Goal: Transaction & Acquisition: Purchase product/service

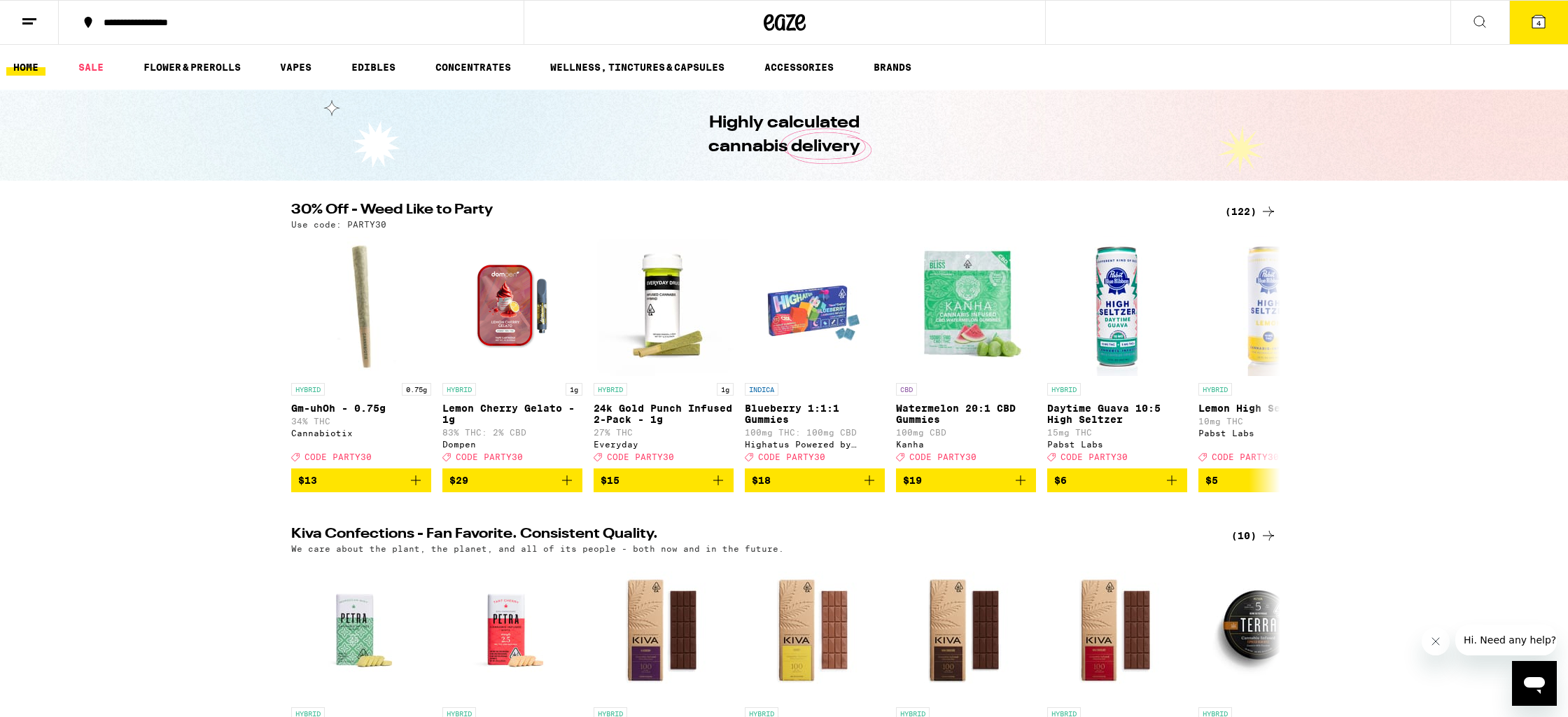
click at [1264, 214] on icon at bounding box center [1268, 211] width 17 height 17
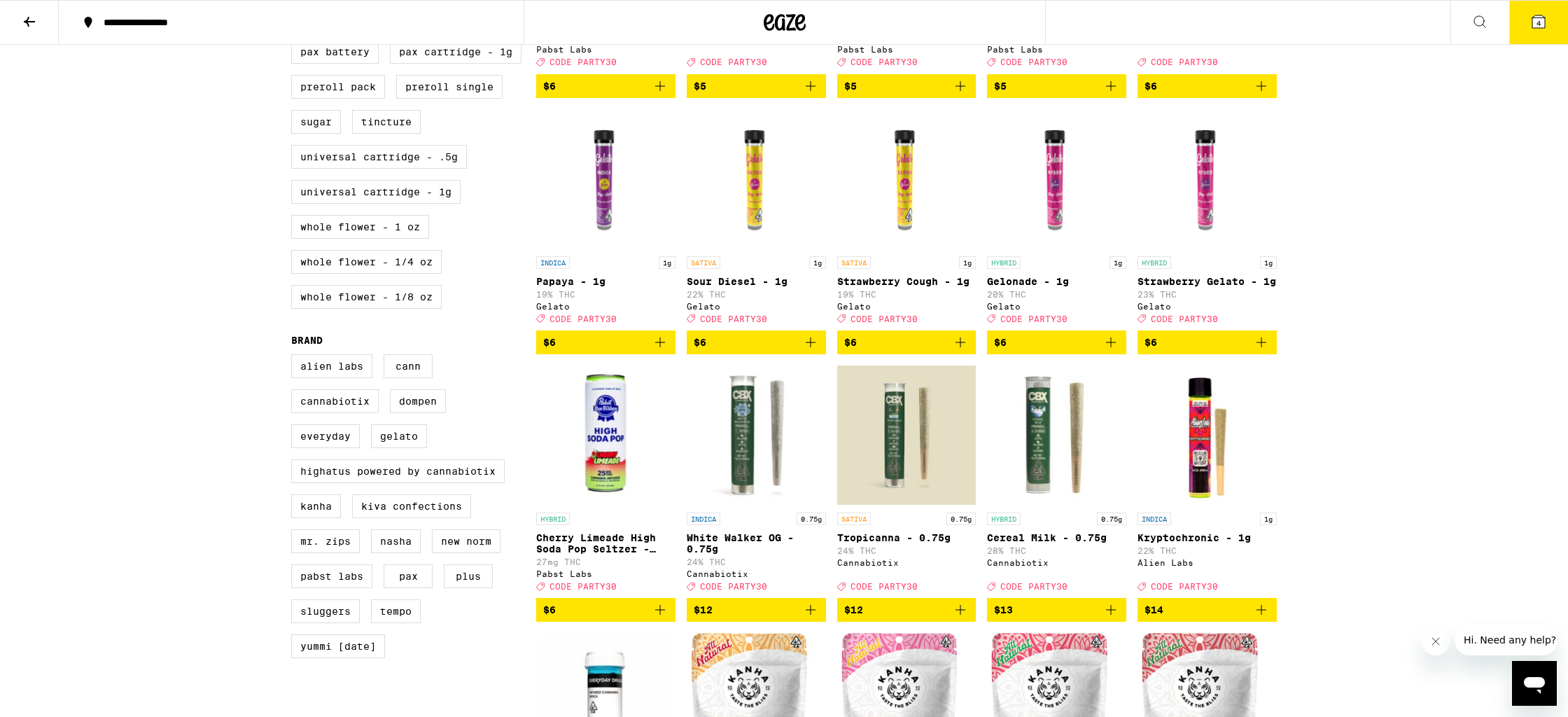
scroll to position [675, 0]
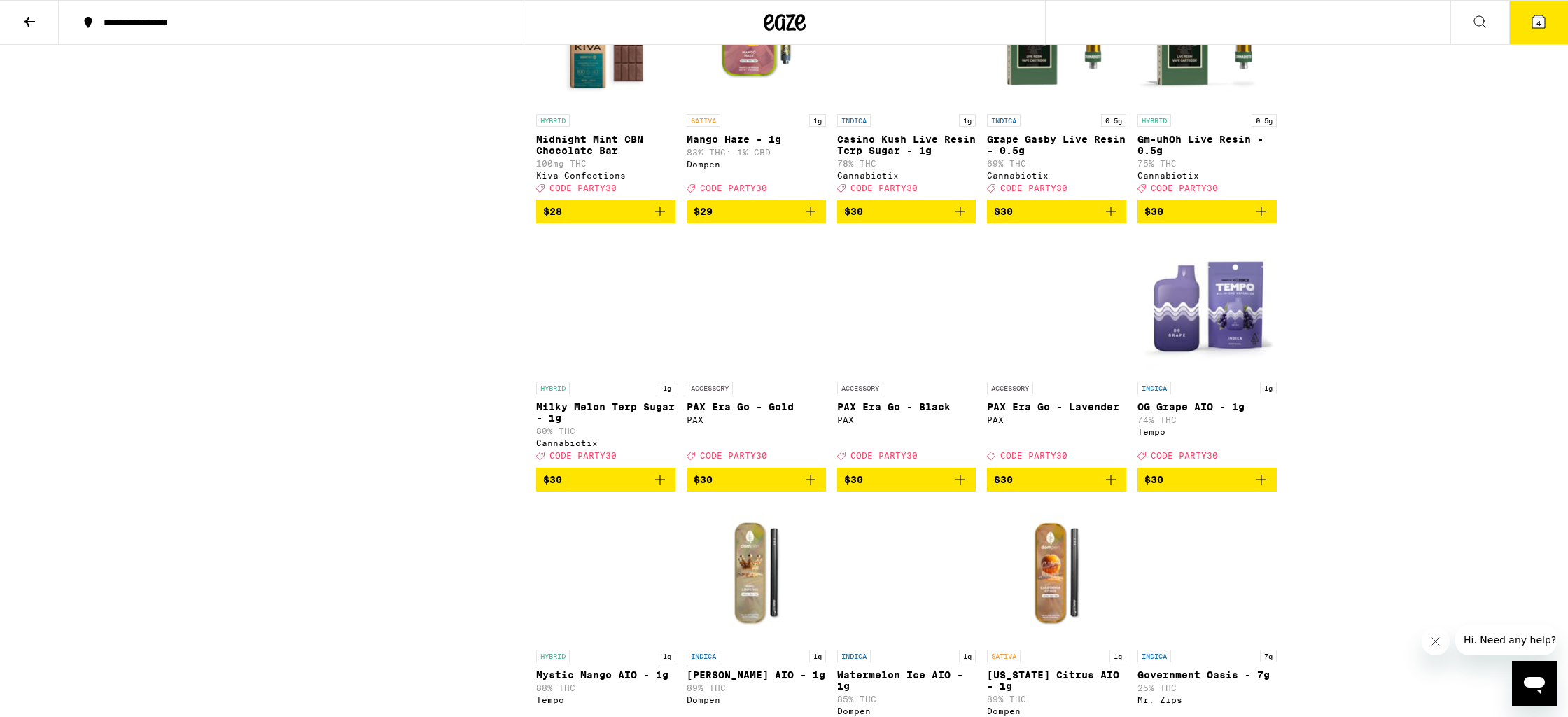
scroll to position [3908, 0]
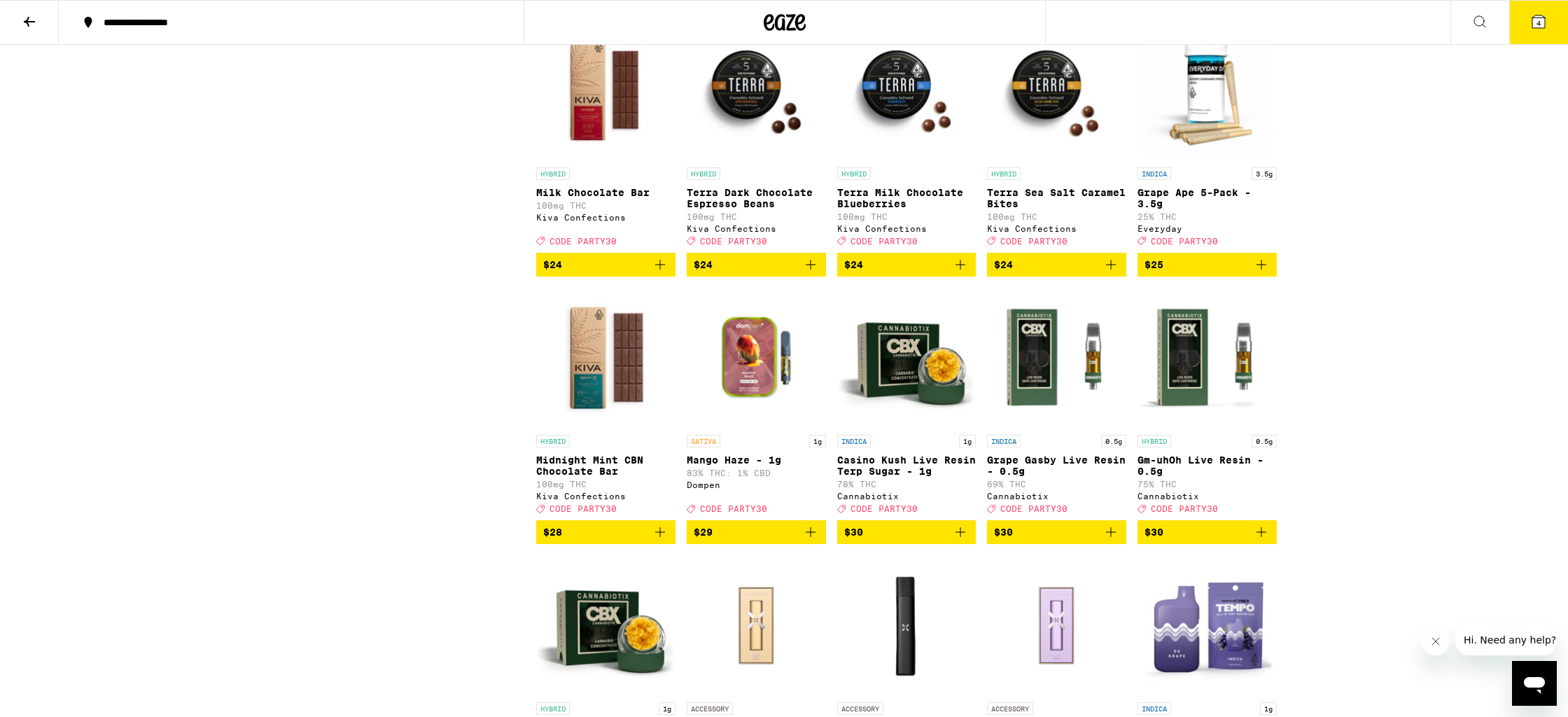
click at [1534, 28] on icon at bounding box center [1538, 22] width 17 height 17
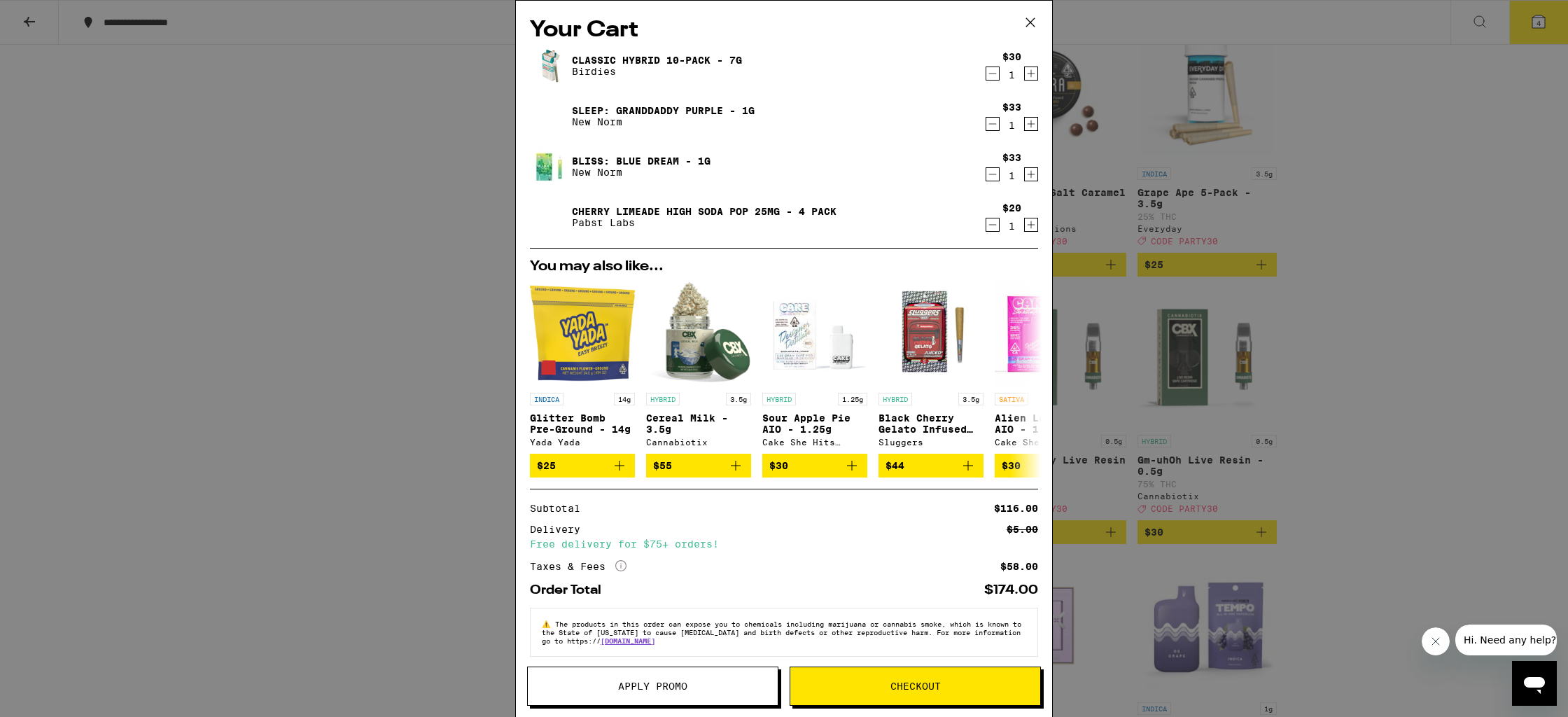
click at [995, 222] on icon "Decrement" at bounding box center [992, 225] width 13 height 17
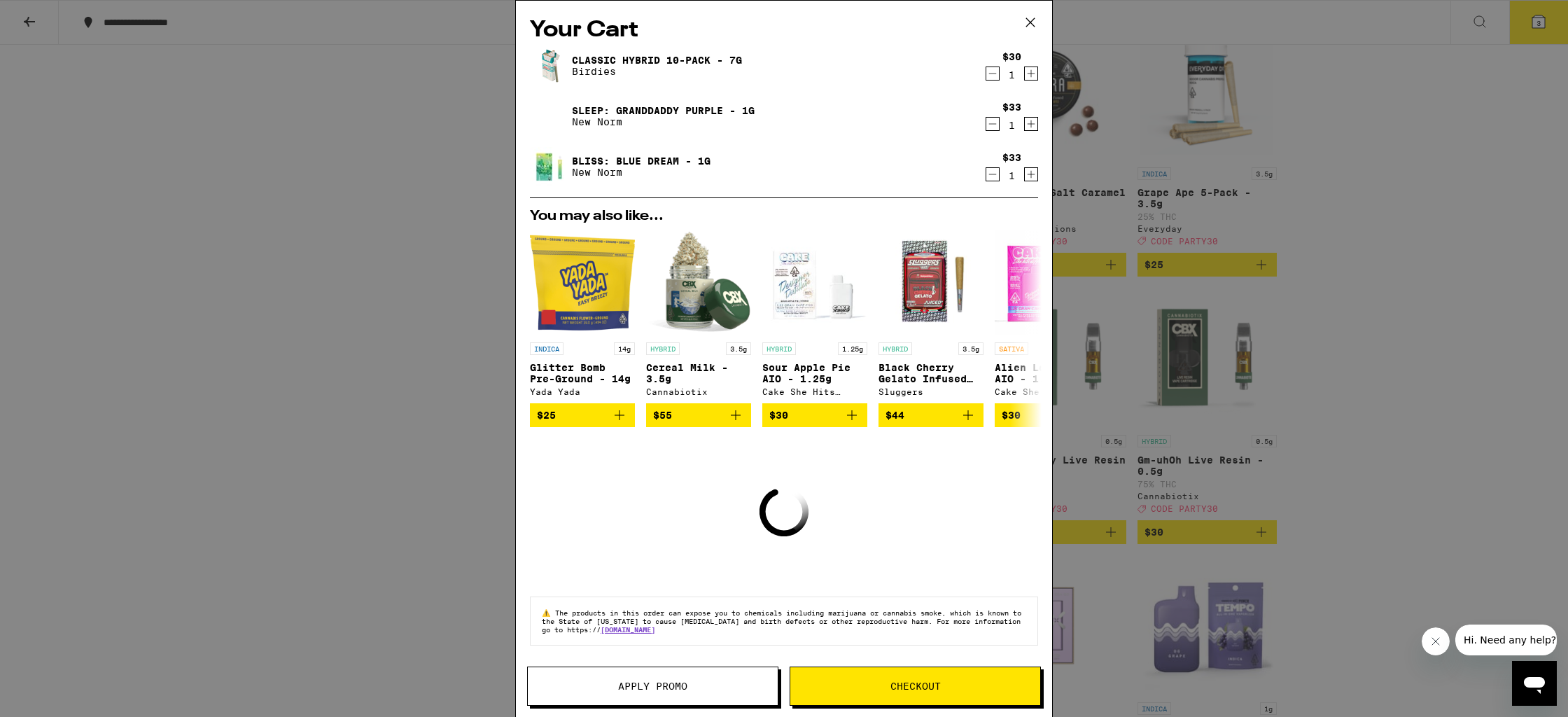
click at [998, 179] on icon "Decrement" at bounding box center [992, 174] width 13 height 17
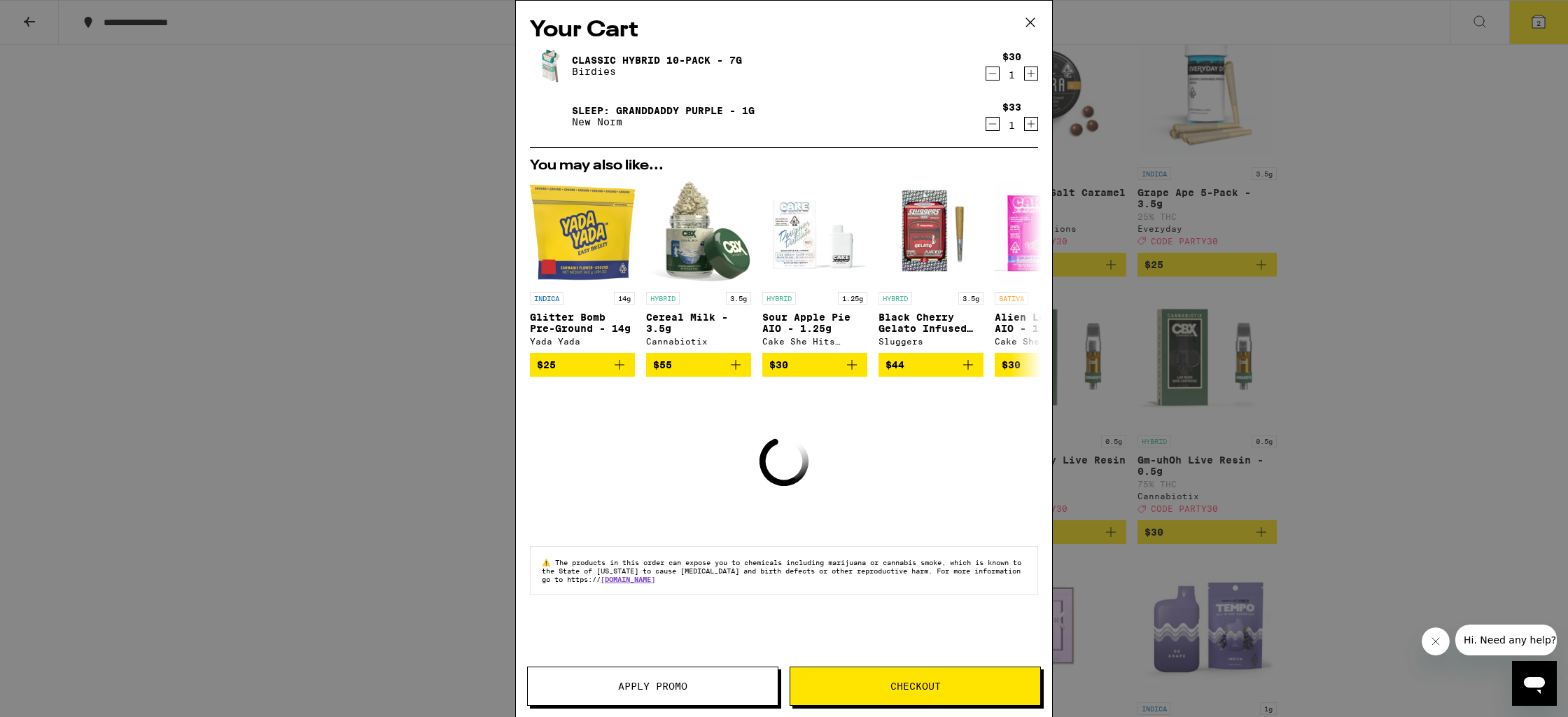
drag, startPoint x: 990, startPoint y: 125, endPoint x: 993, endPoint y: 113, distance: 12.4
click at [993, 121] on icon "Decrement" at bounding box center [992, 124] width 13 height 17
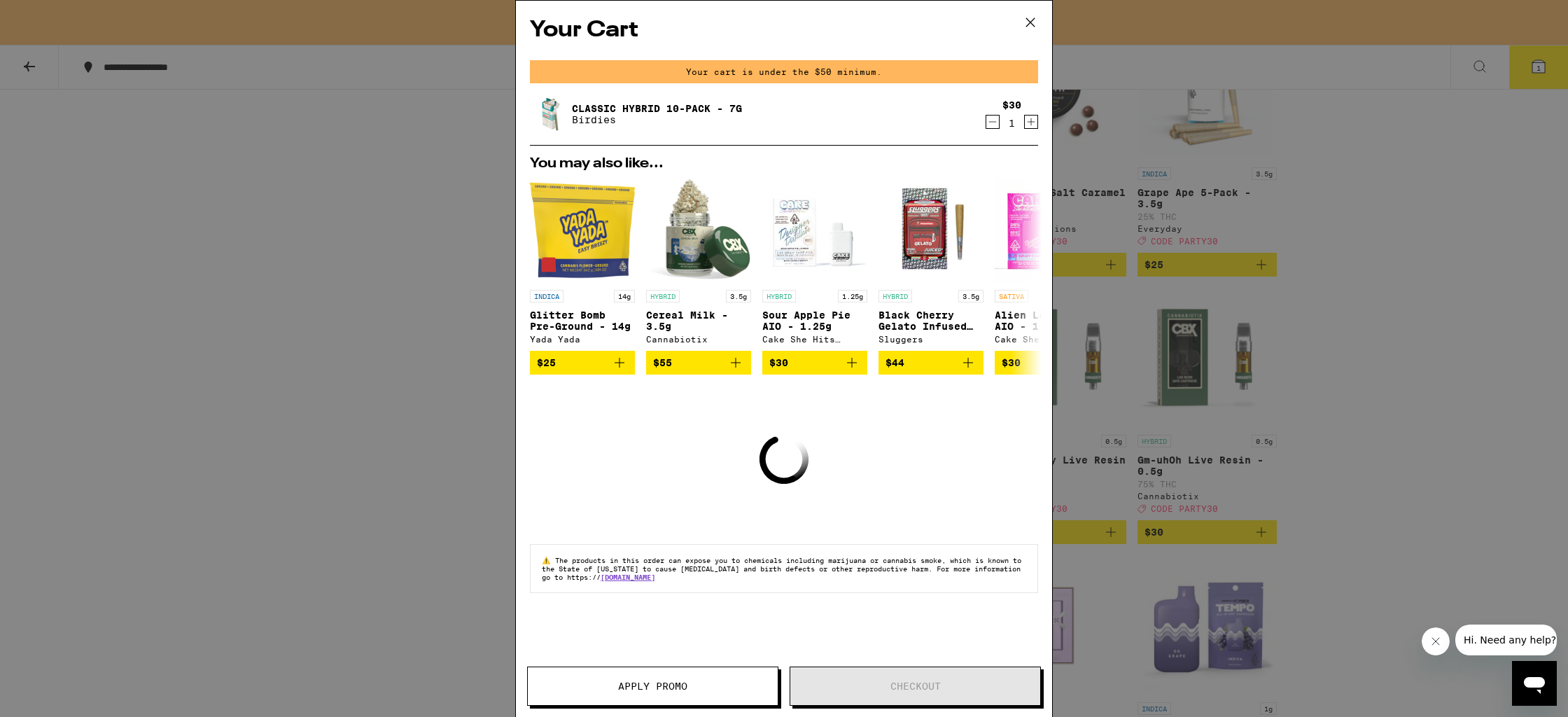
click at [994, 121] on icon "Decrement" at bounding box center [992, 121] width 13 height 17
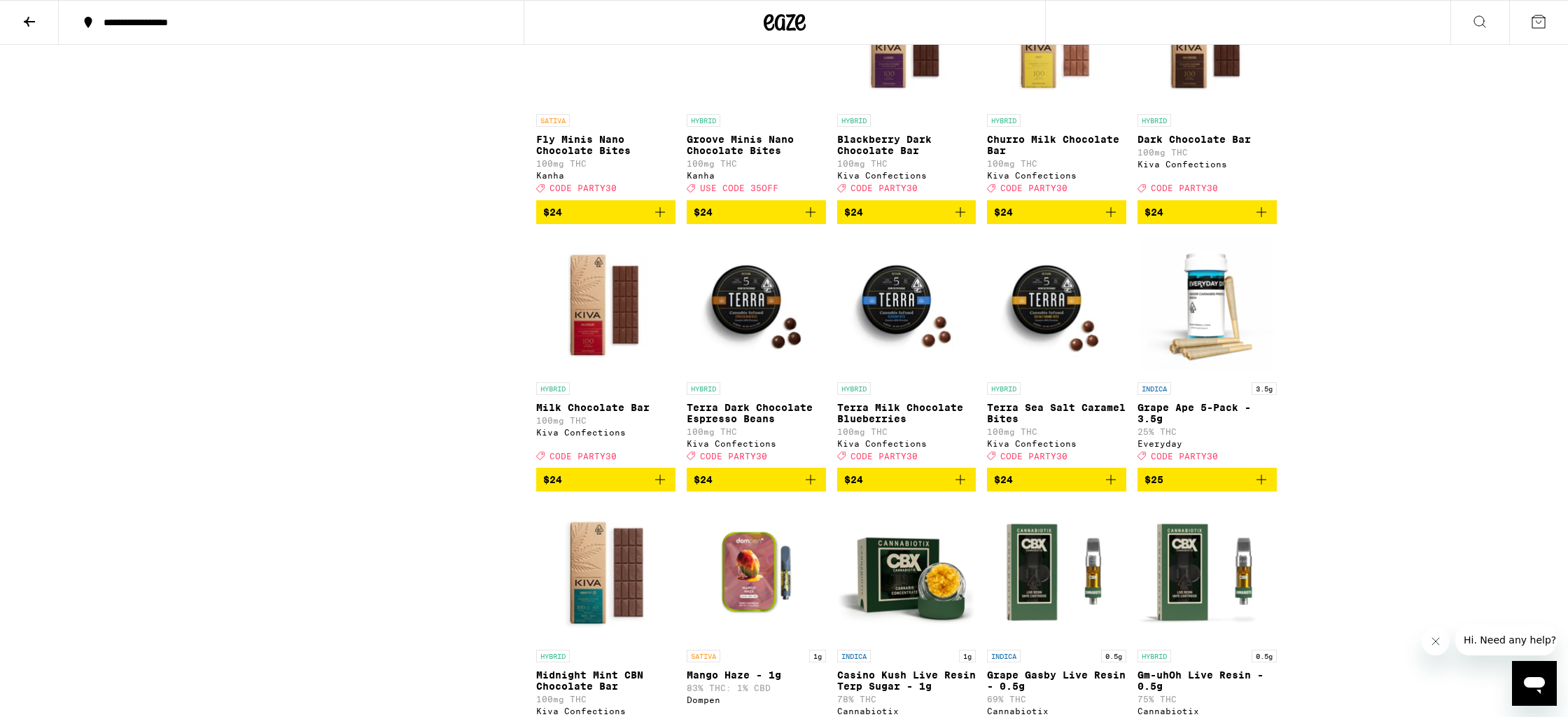
scroll to position [3483, 0]
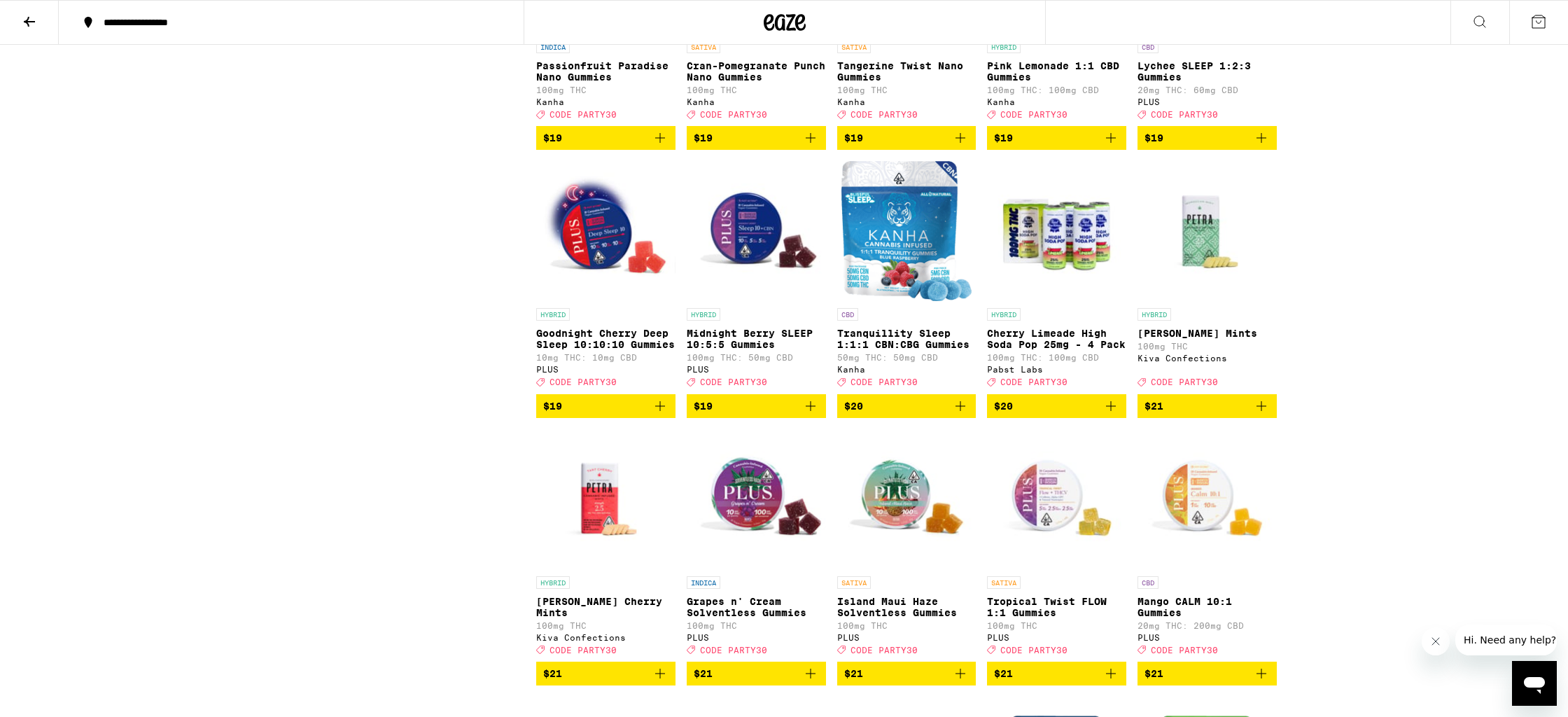
scroll to position [2437, 0]
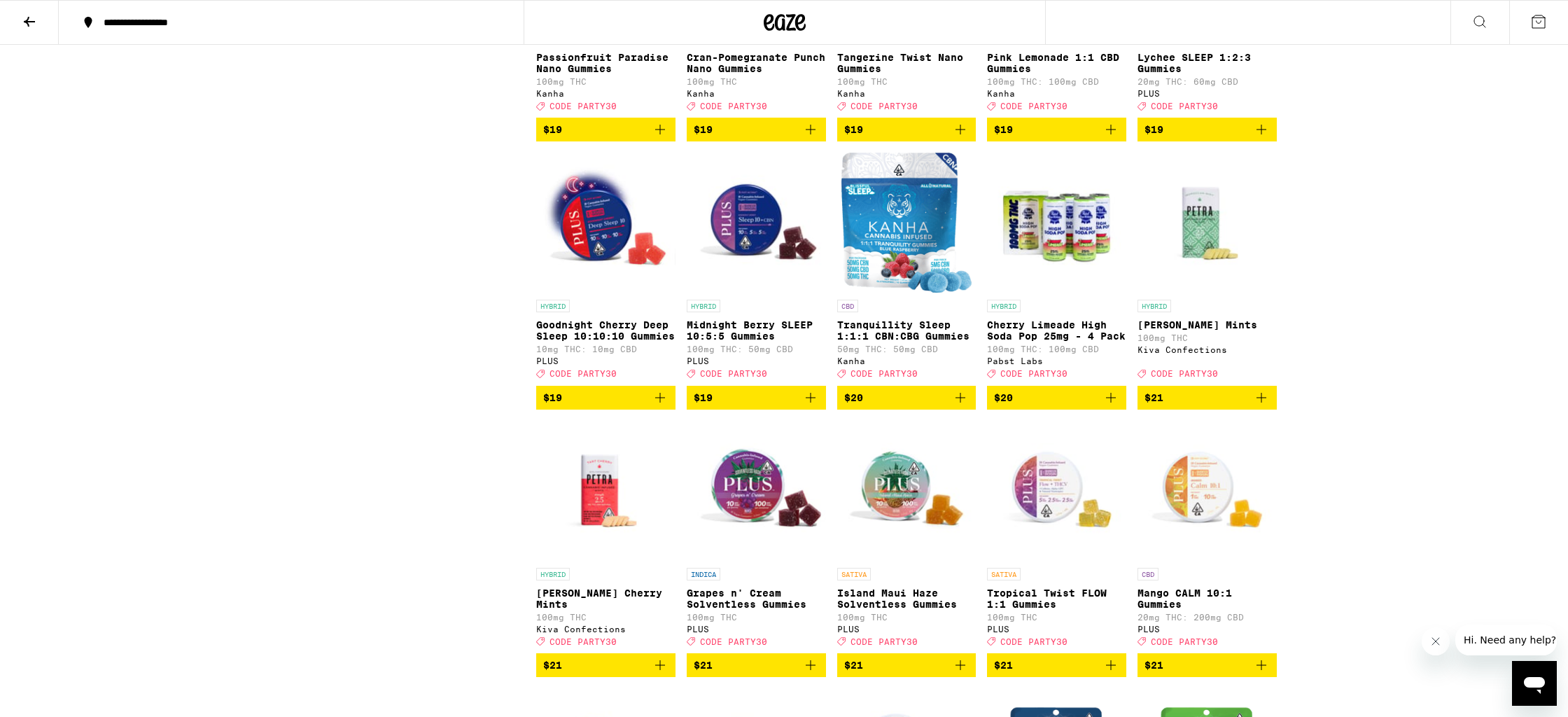
click at [1097, 406] on span "$20" at bounding box center [1057, 397] width 126 height 17
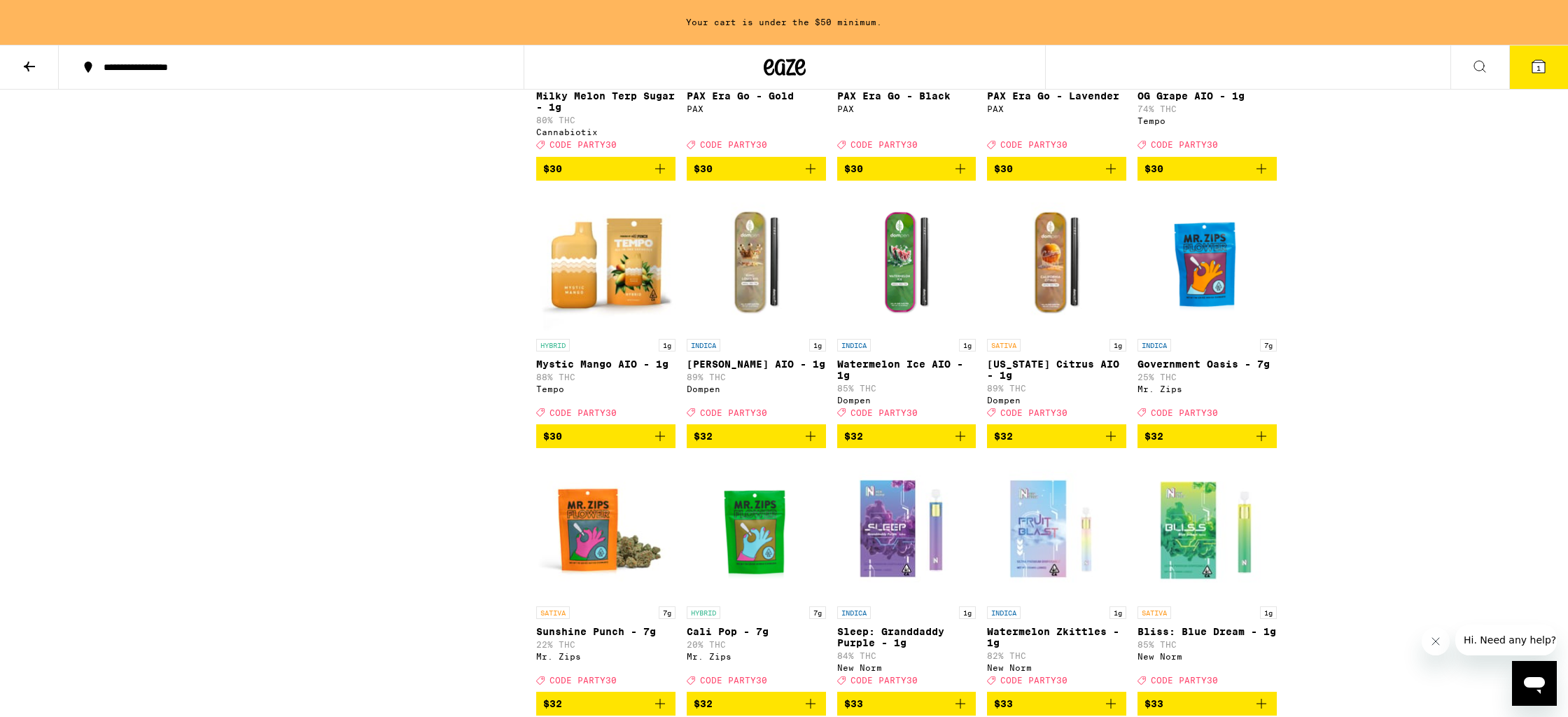
scroll to position [4583, 0]
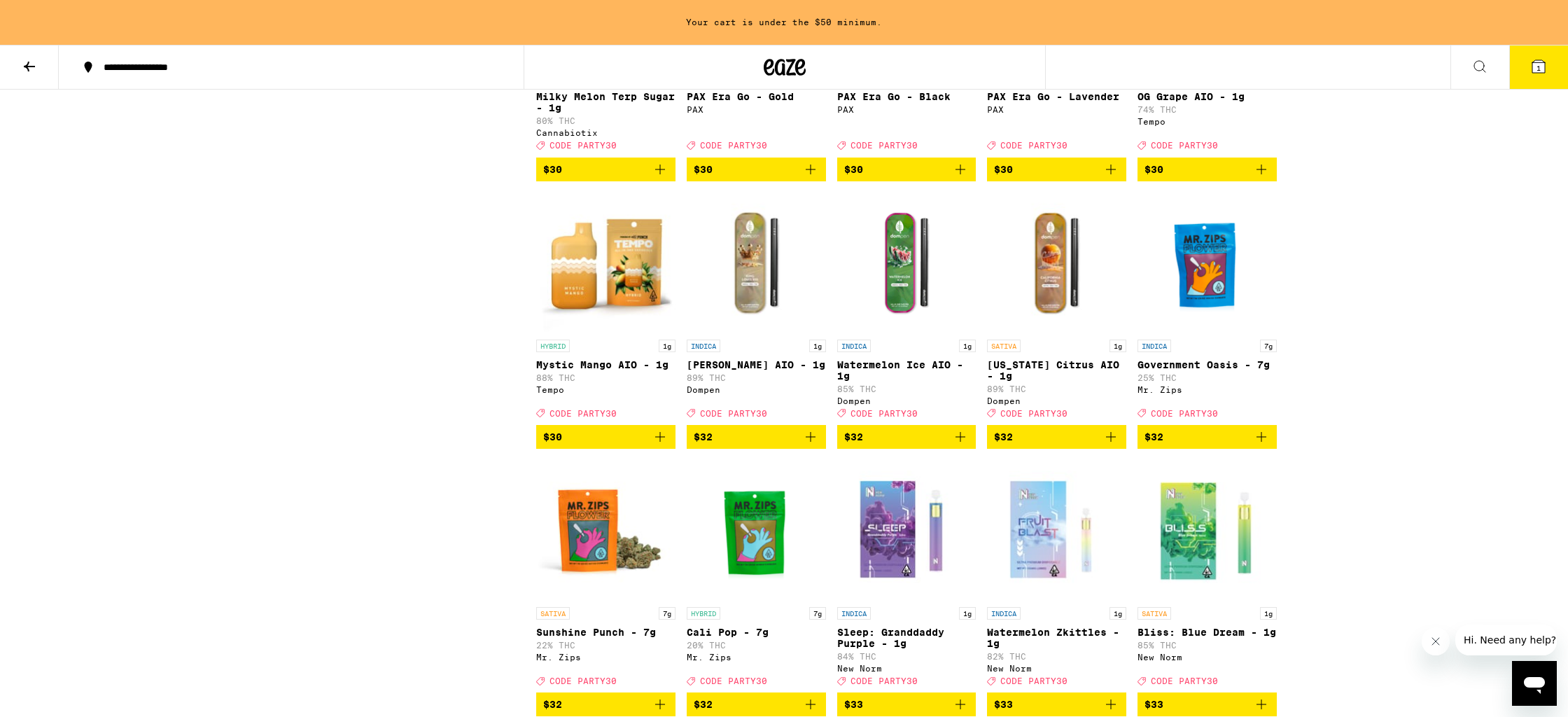
click at [1097, 178] on span "$30" at bounding box center [1057, 169] width 126 height 17
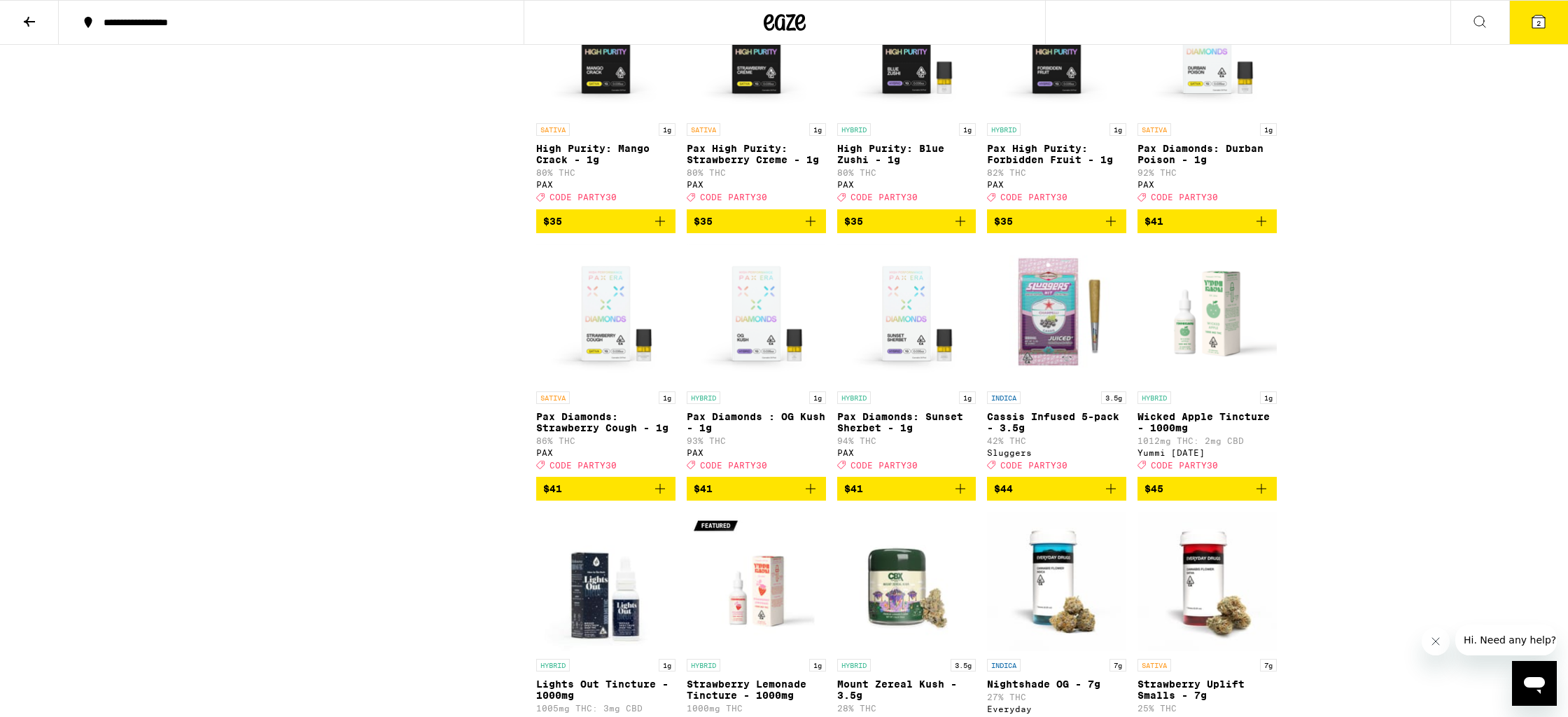
scroll to position [5564, 0]
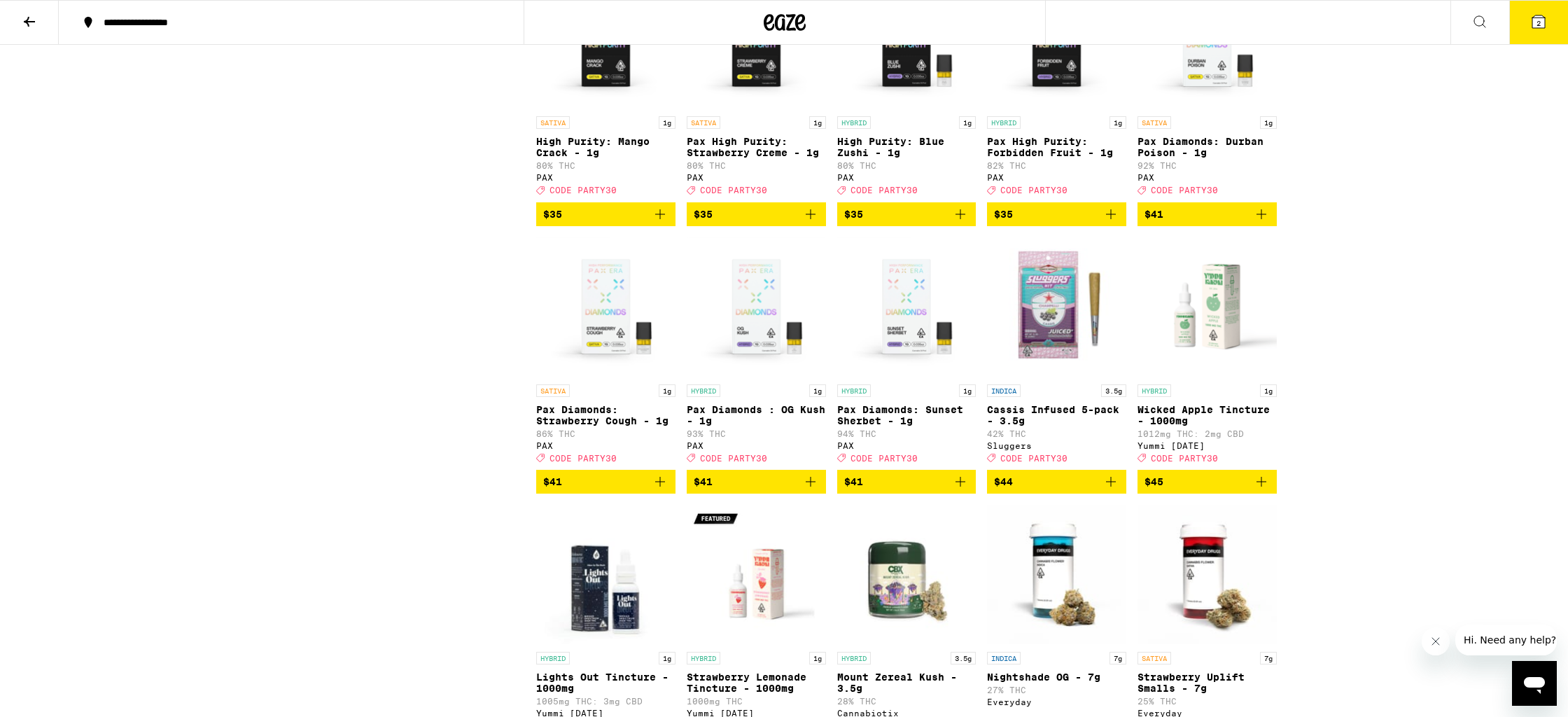
click at [814, 223] on icon "Add to bag" at bounding box center [810, 214] width 17 height 17
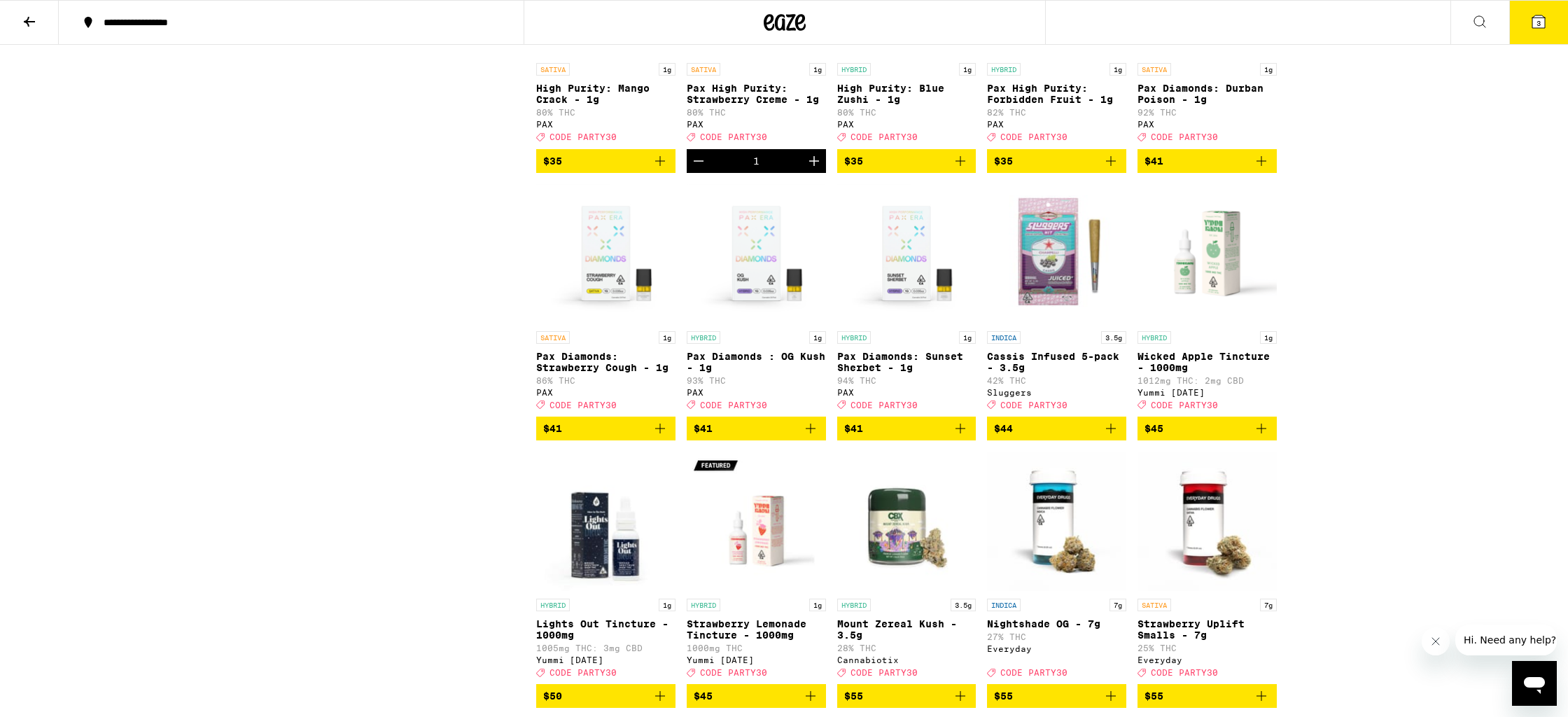
scroll to position [5625, 0]
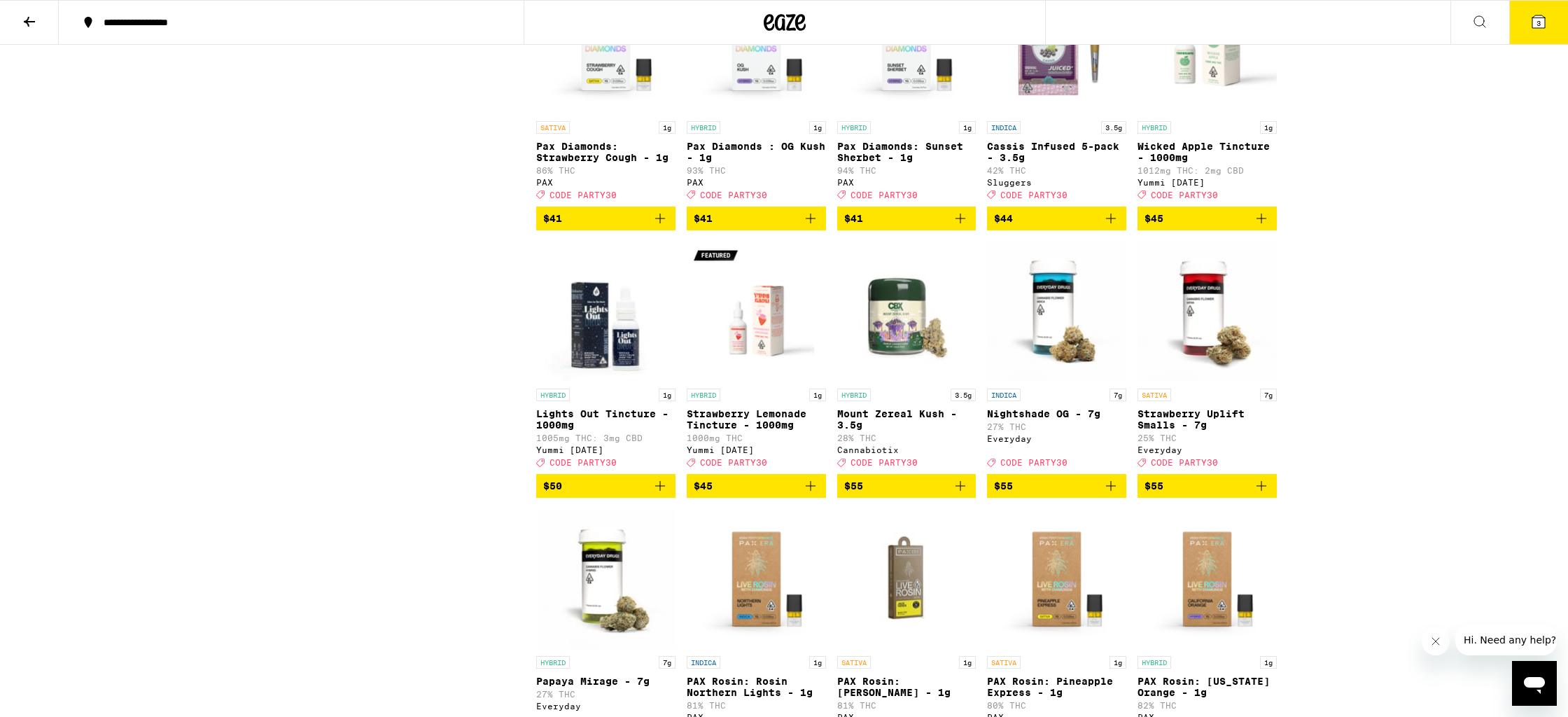
click at [884, 227] on span "$41" at bounding box center [907, 218] width 126 height 17
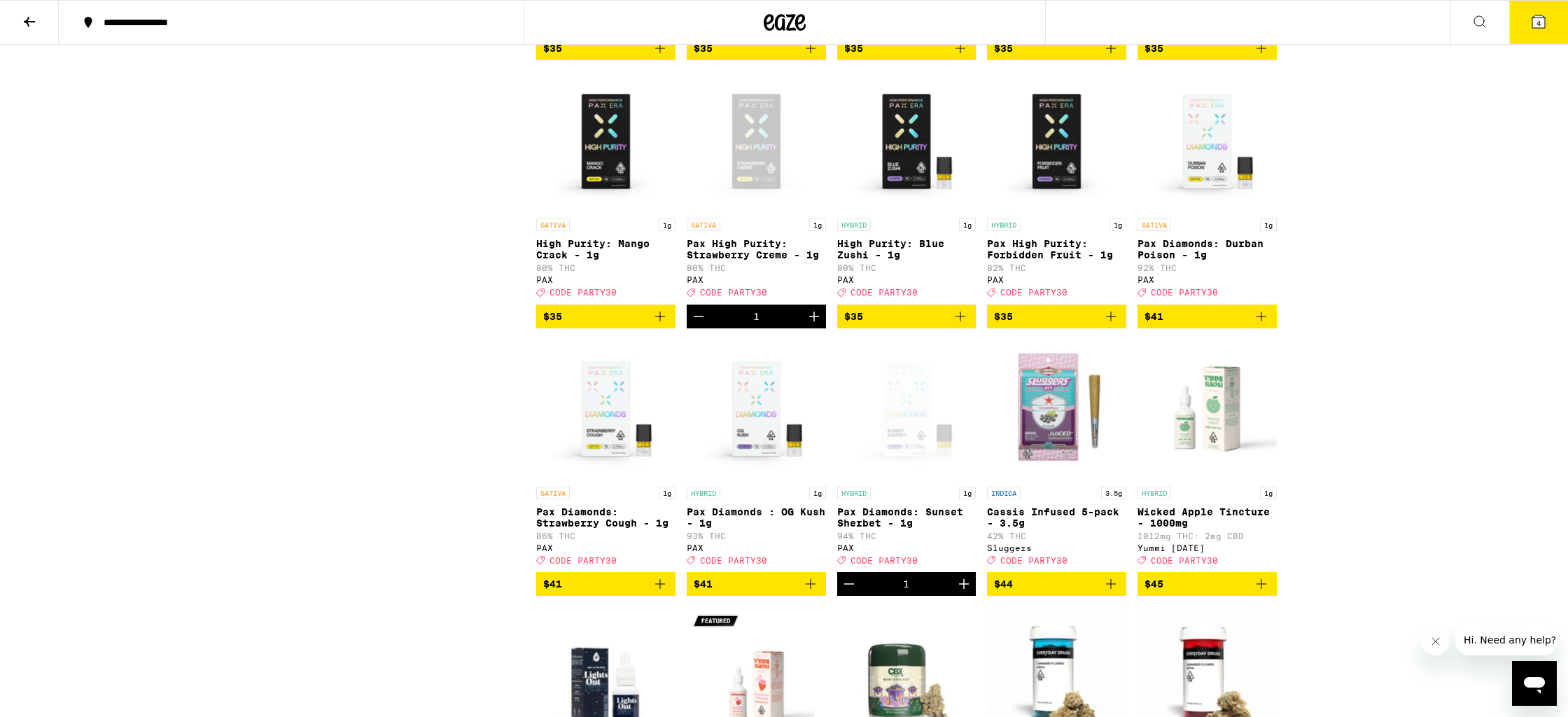
scroll to position [5475, 0]
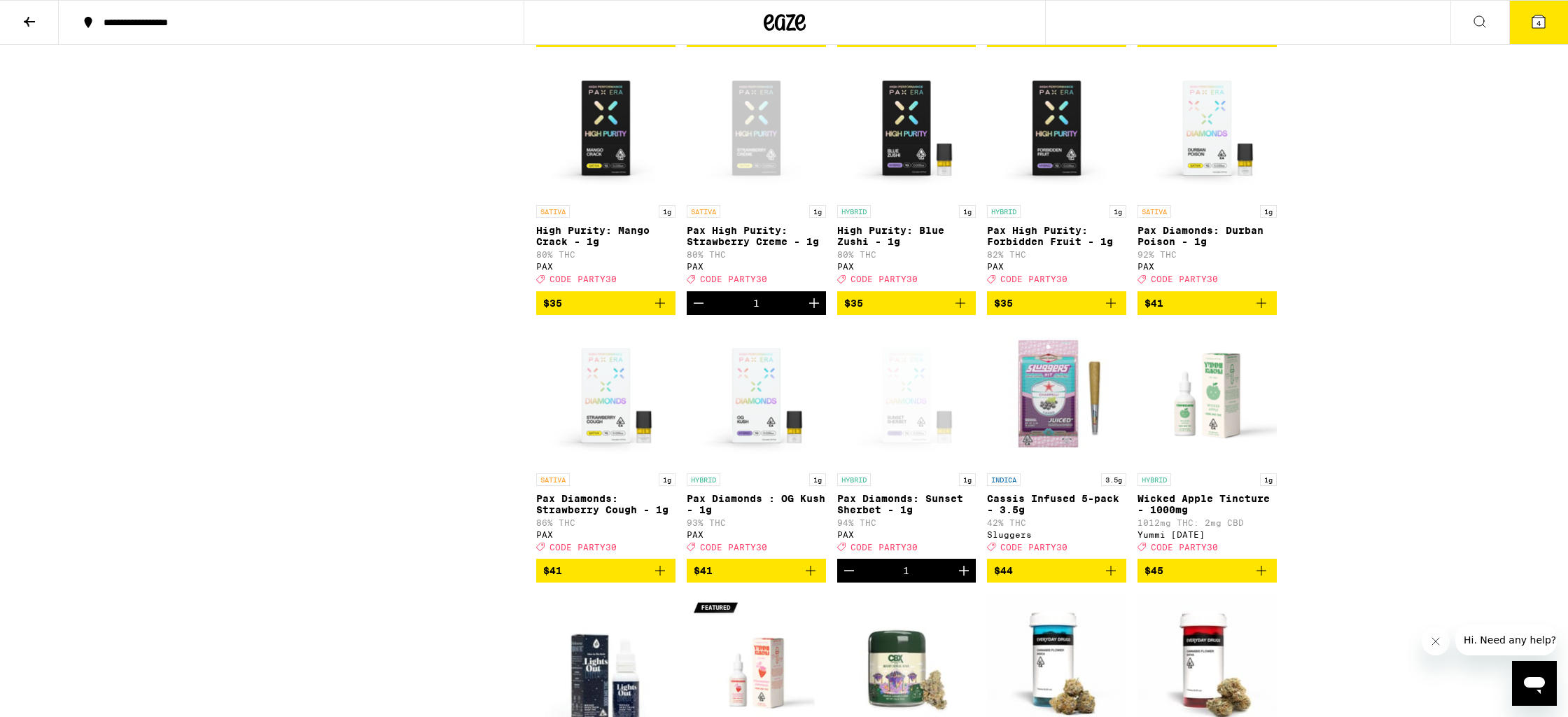
click at [1233, 43] on span "$35" at bounding box center [1207, 35] width 126 height 17
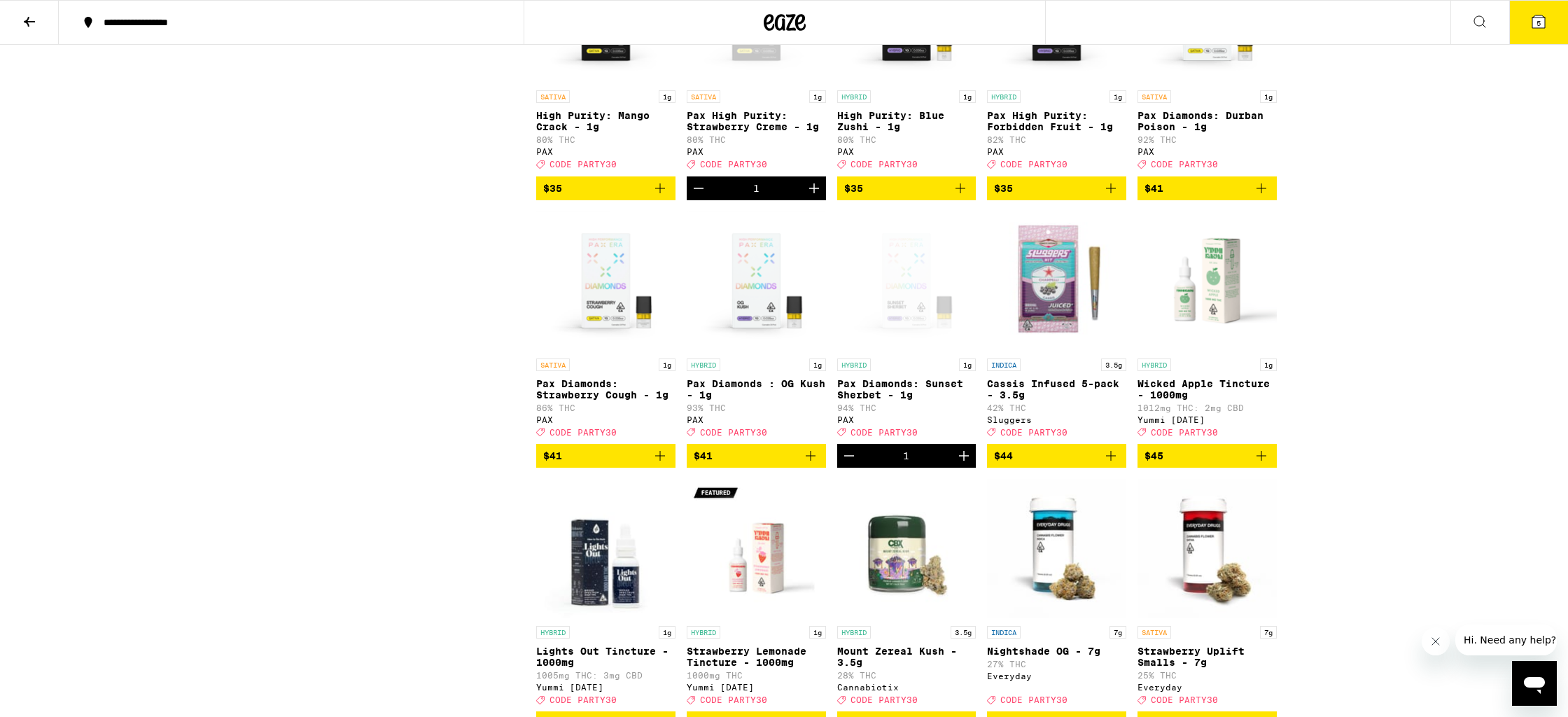
scroll to position [5614, 0]
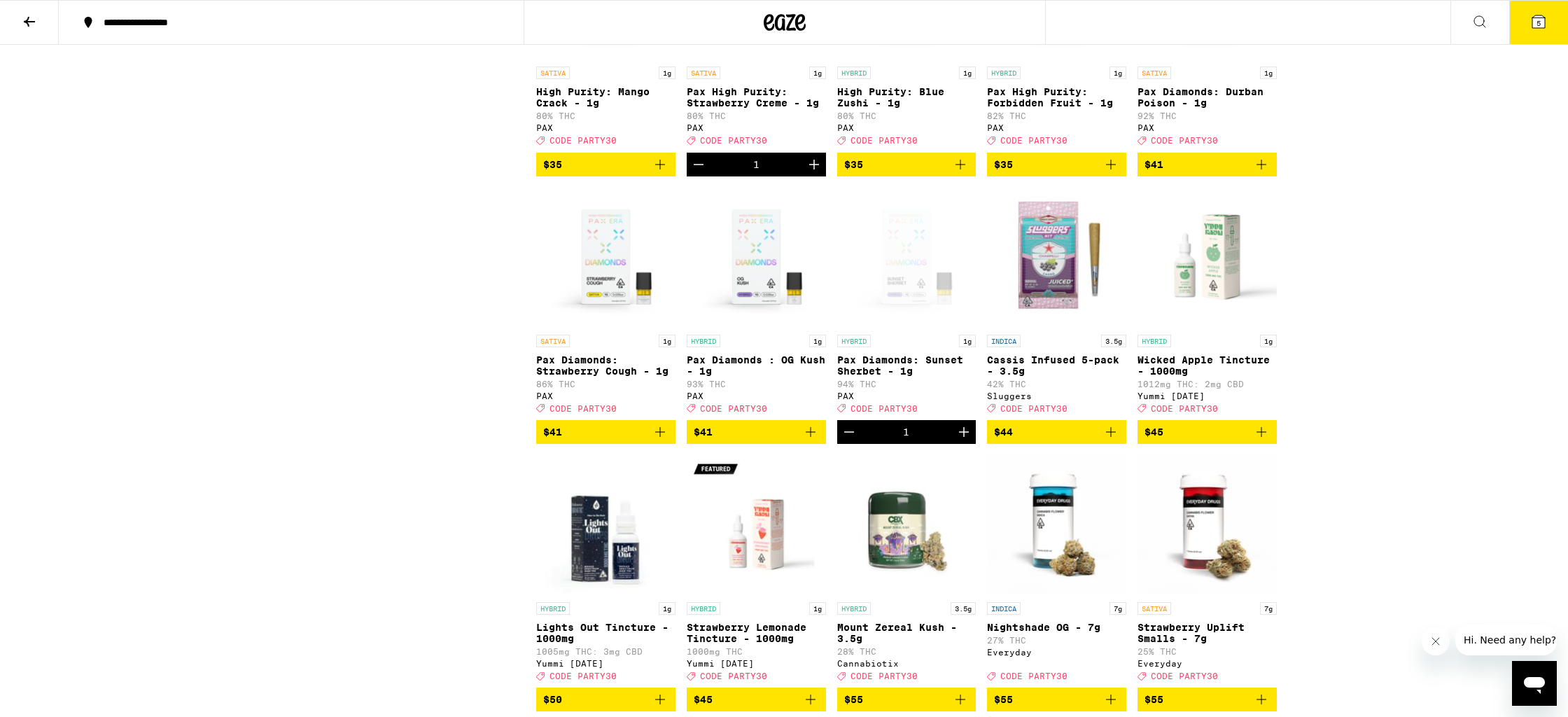
click at [962, 170] on icon "Add to bag" at bounding box center [960, 164] width 10 height 10
click at [1531, 20] on icon at bounding box center [1538, 22] width 17 height 17
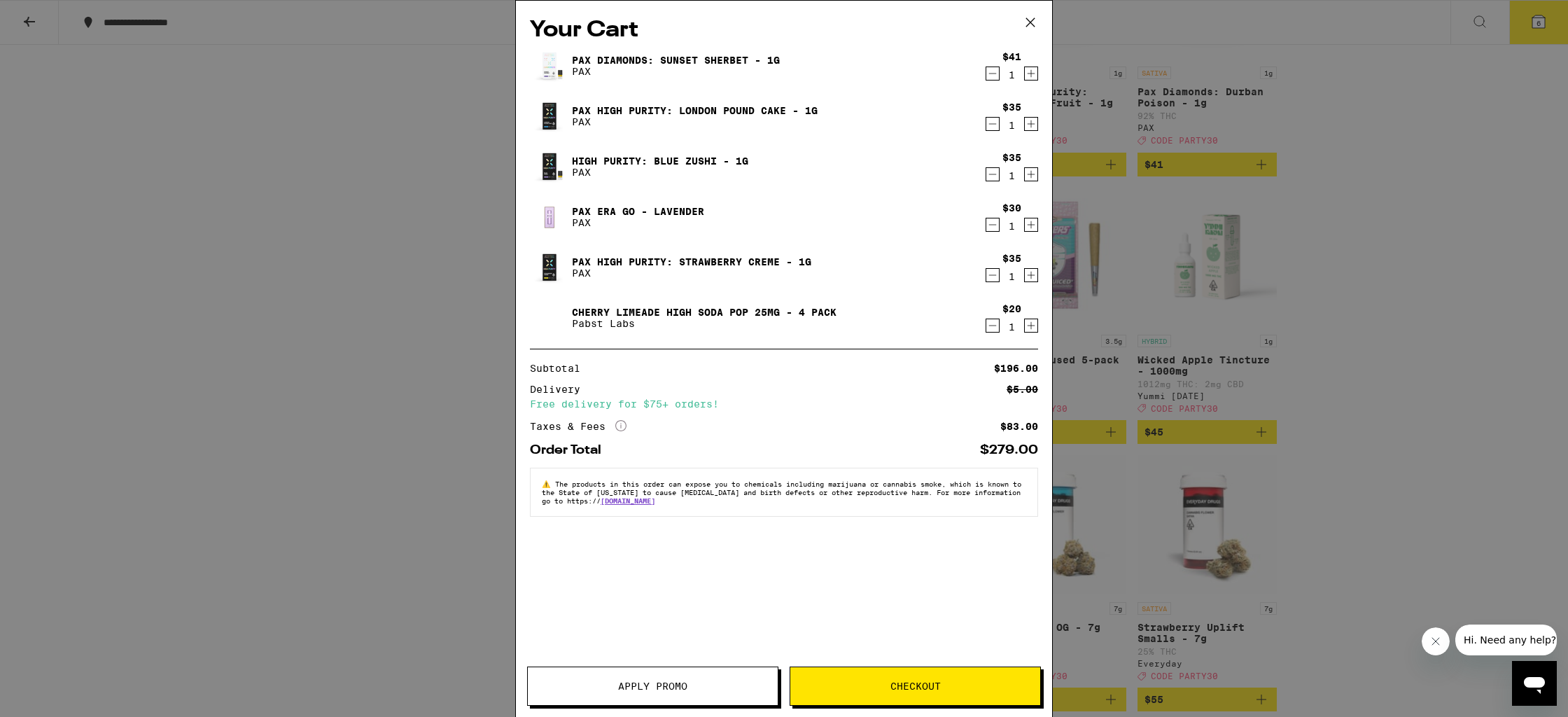
click at [677, 697] on button "Apply Promo" at bounding box center [653, 686] width 251 height 40
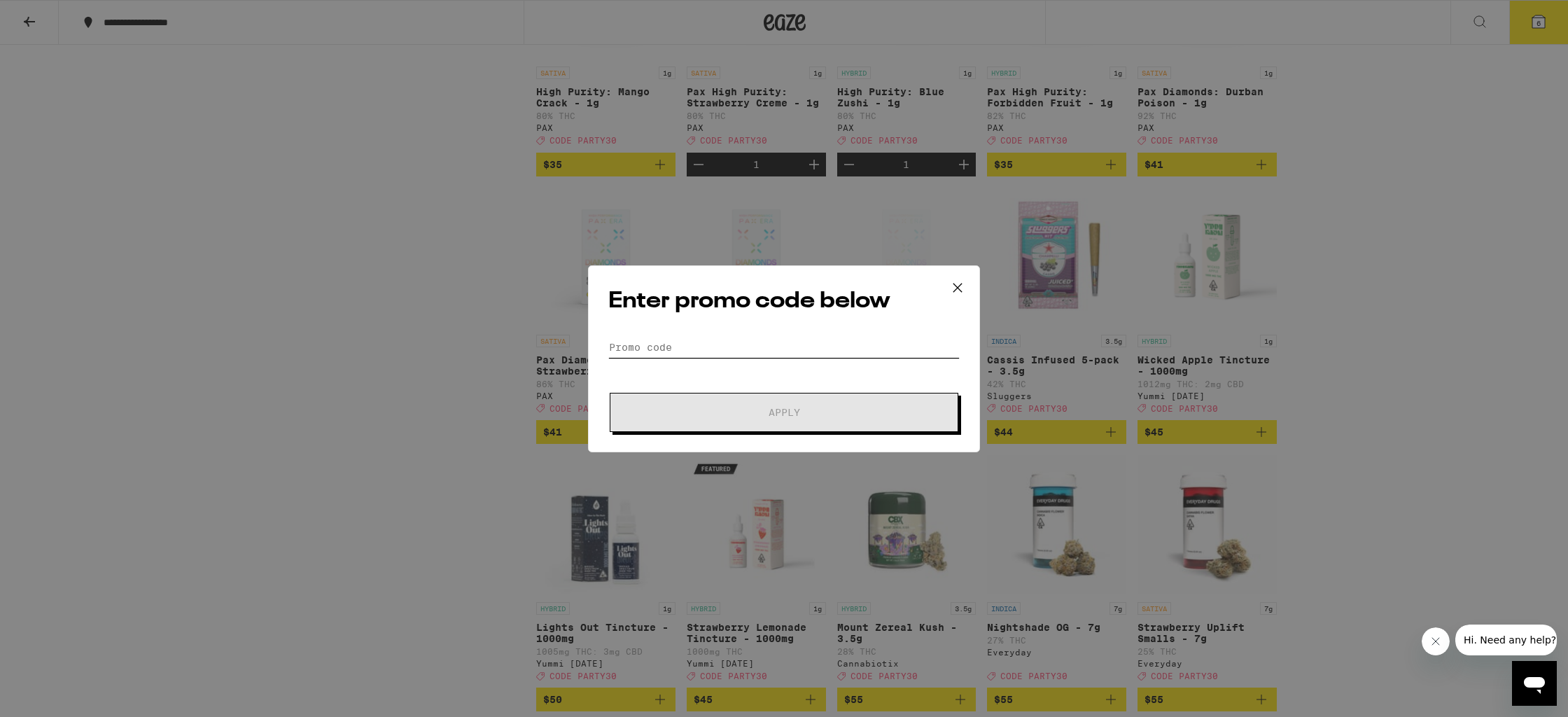
click at [780, 352] on input "Promo Code" at bounding box center [783, 347] width 351 height 21
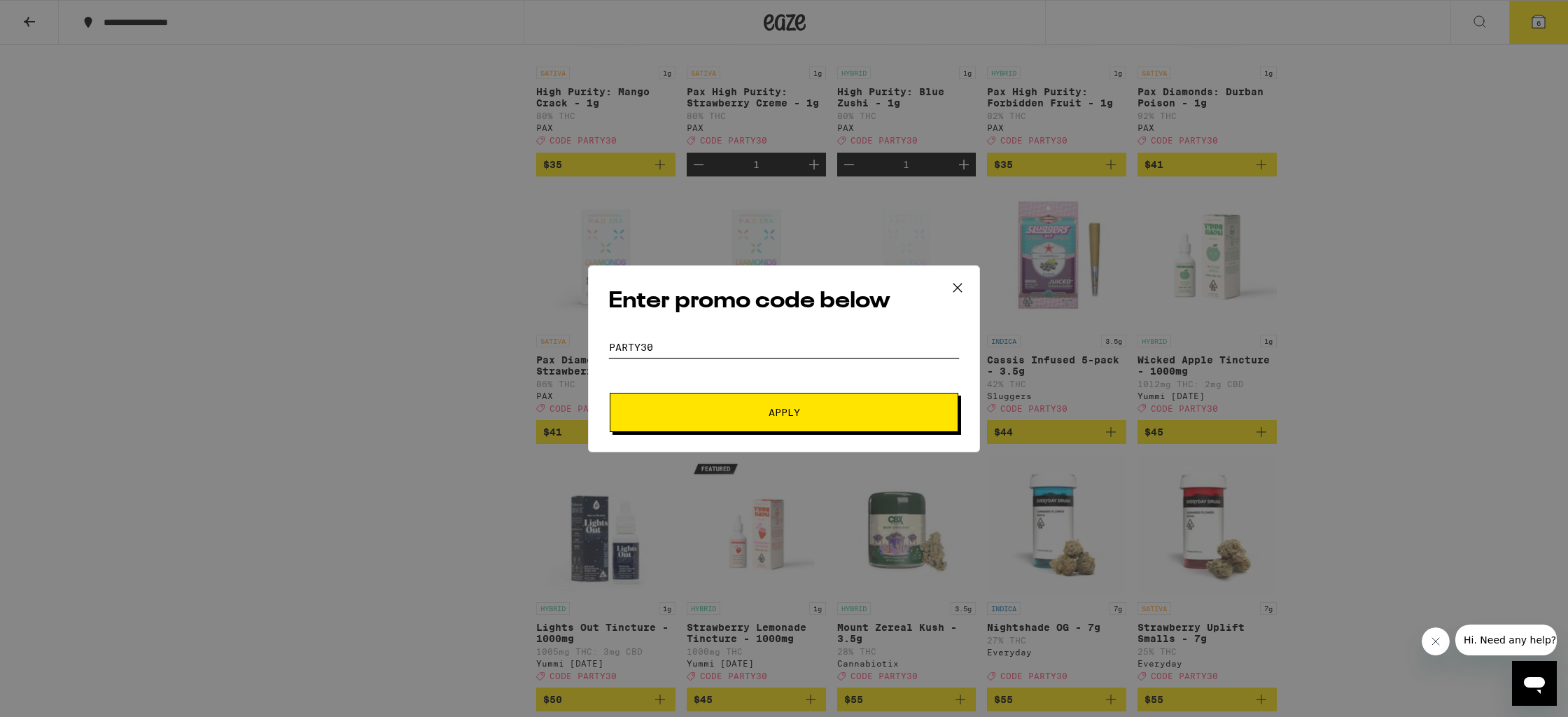
type input "PARTY30"
click at [794, 398] on button "Apply" at bounding box center [784, 412] width 348 height 40
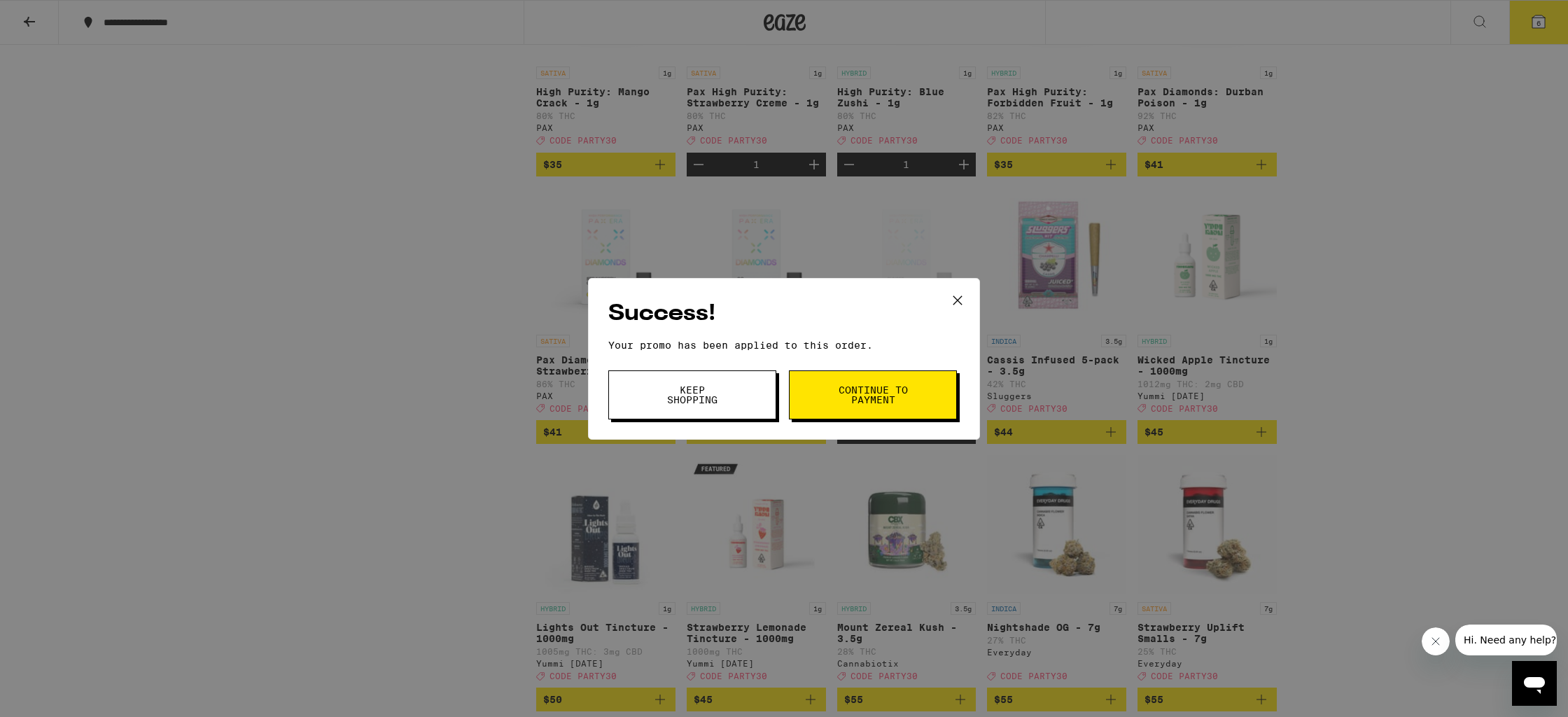
click at [963, 300] on icon at bounding box center [957, 300] width 21 height 21
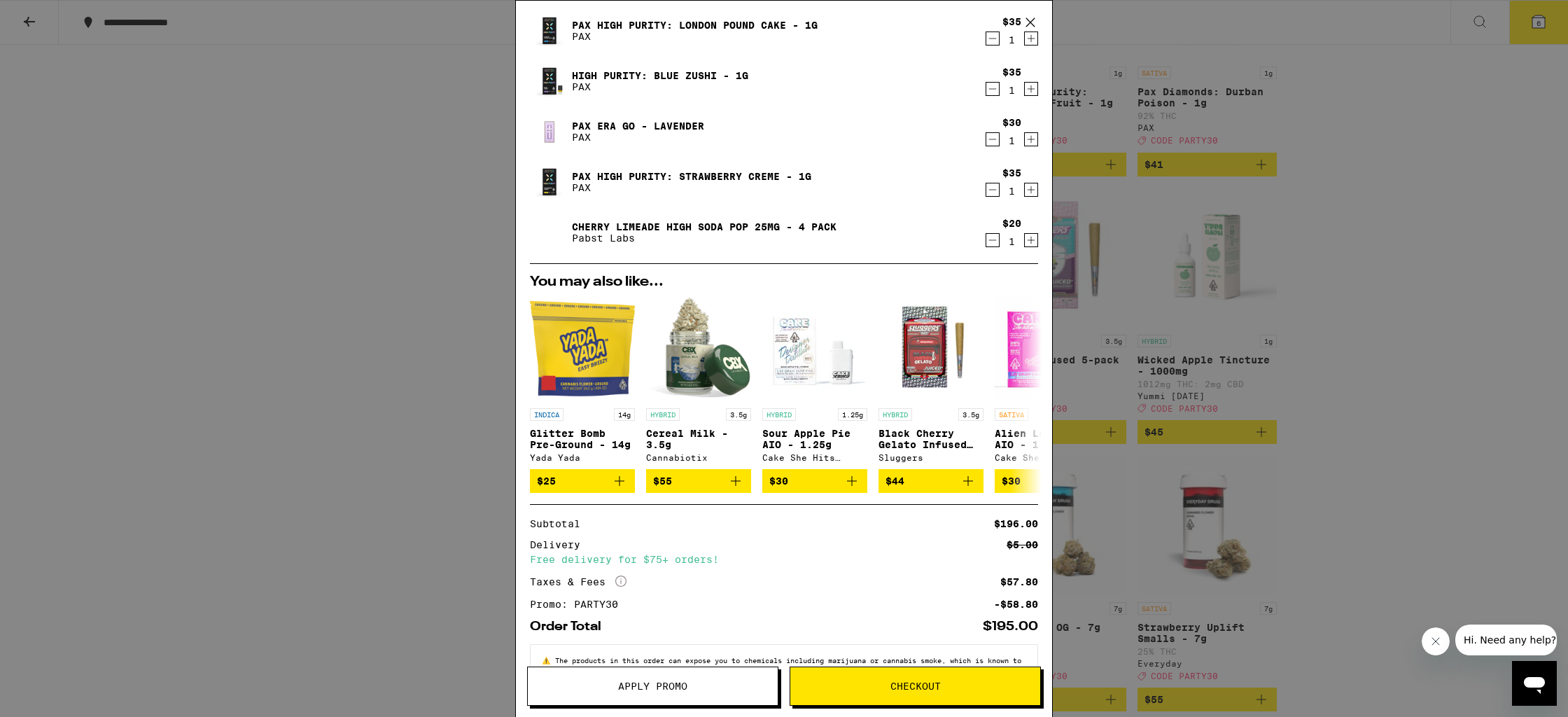
scroll to position [137, 0]
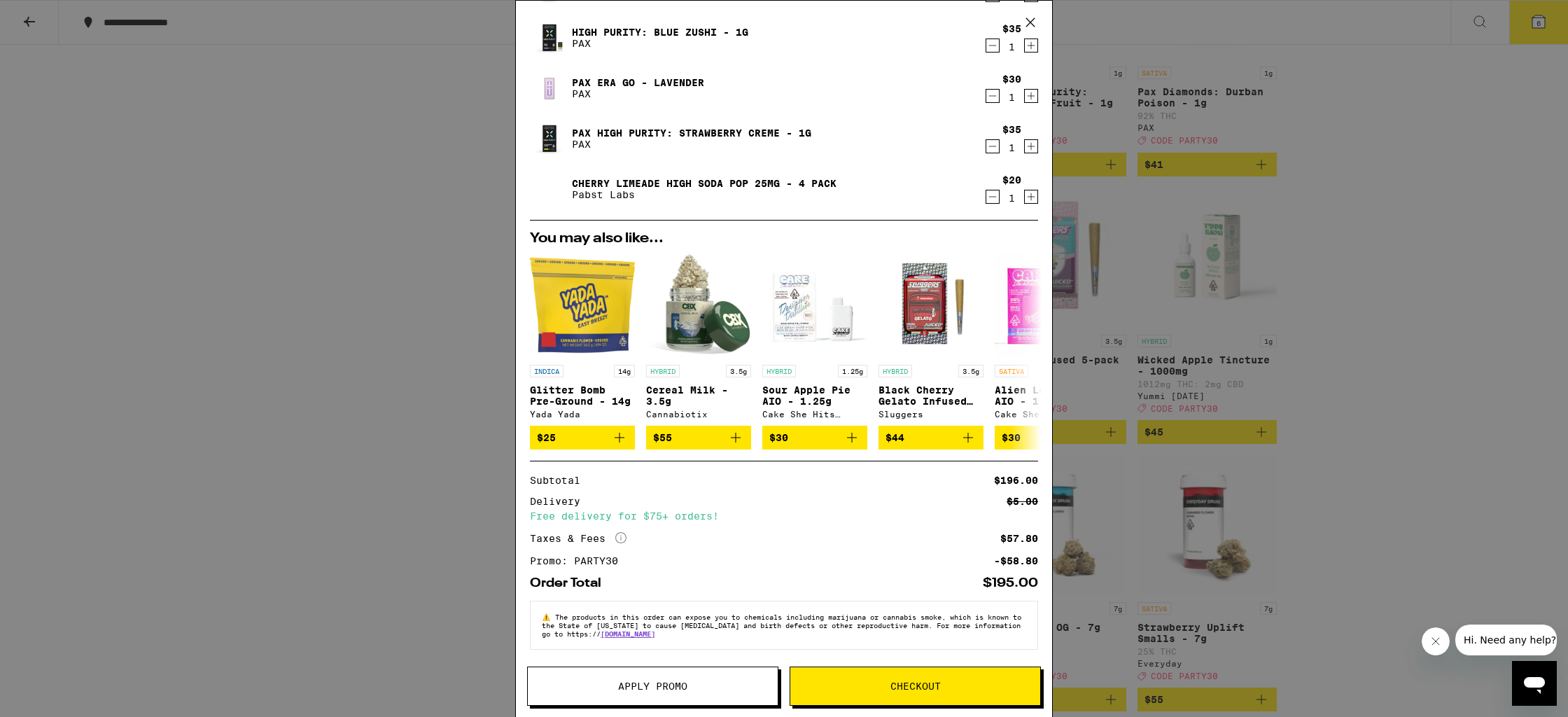
click at [852, 693] on button "Checkout" at bounding box center [915, 686] width 251 height 40
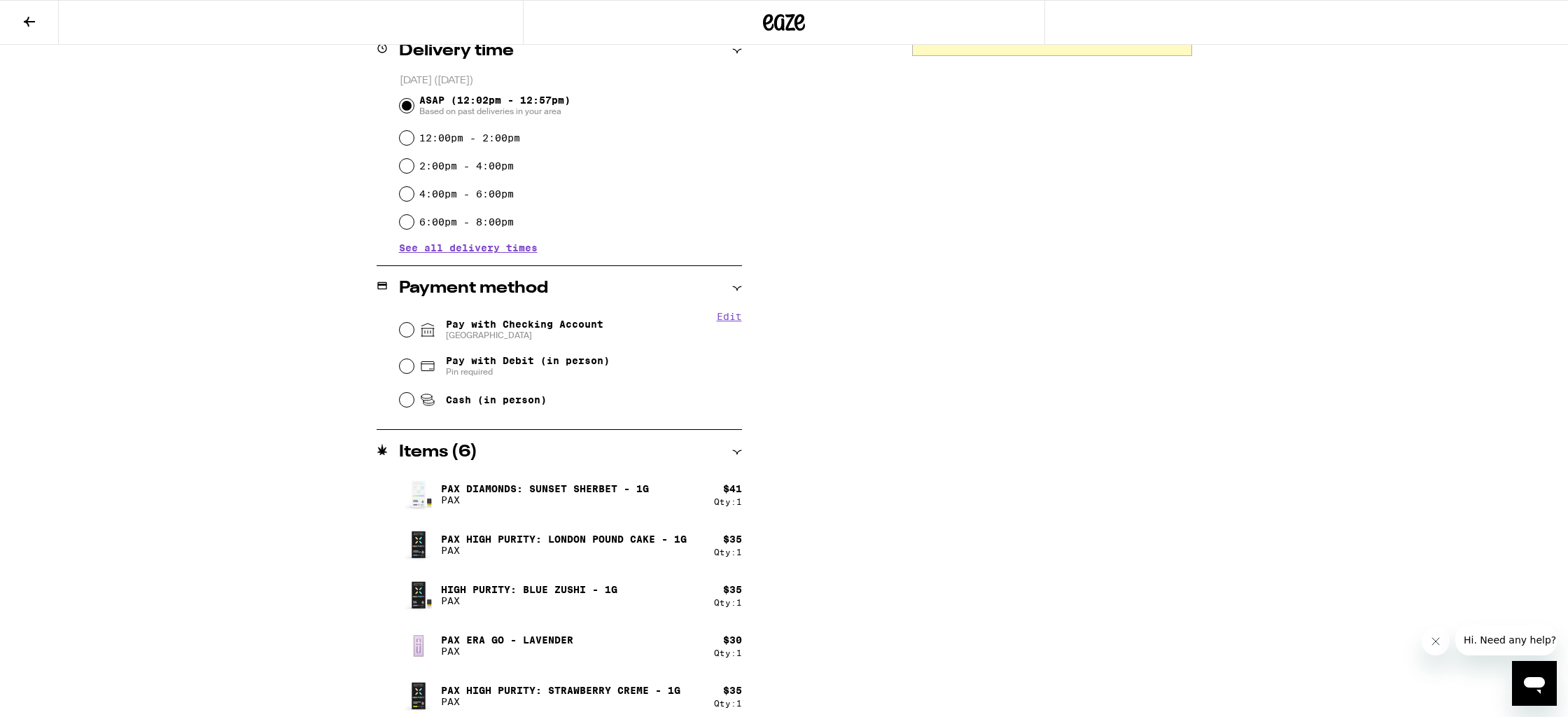
scroll to position [376, 0]
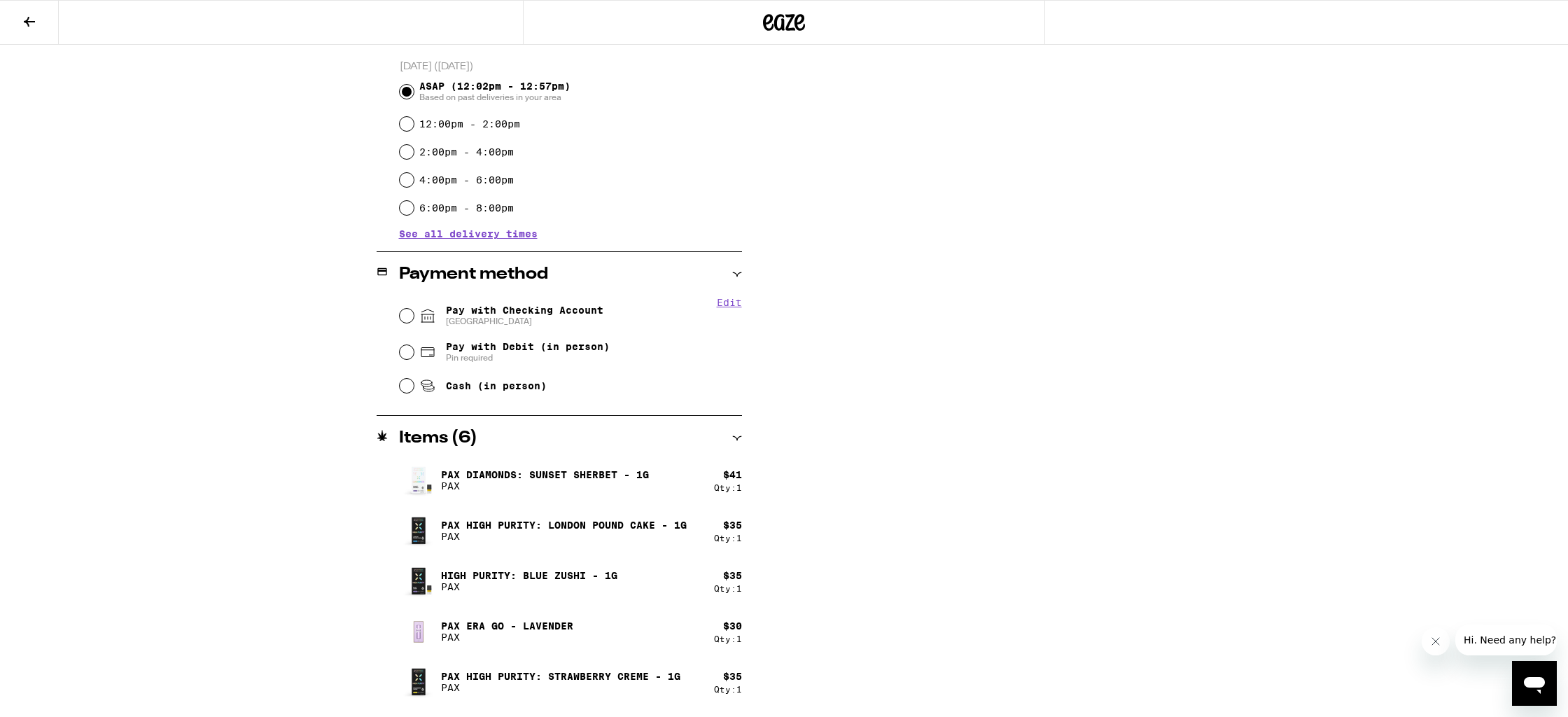
click at [564, 321] on span "[GEOGRAPHIC_DATA]" at bounding box center [524, 322] width 157 height 11
click at [414, 321] on input "Pay with Checking Account CHASE COLLEGE" at bounding box center [407, 316] width 14 height 14
radio input "true"
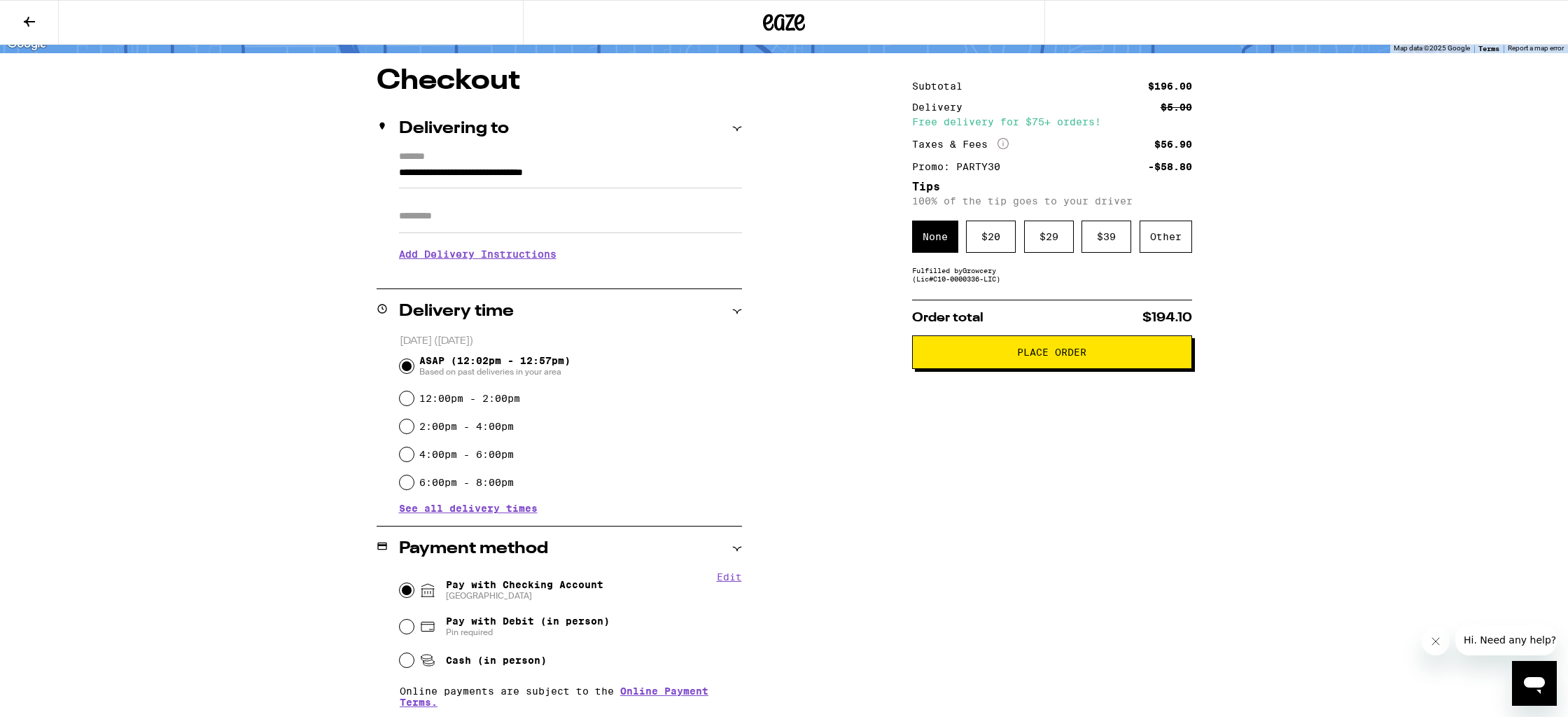
scroll to position [0, 0]
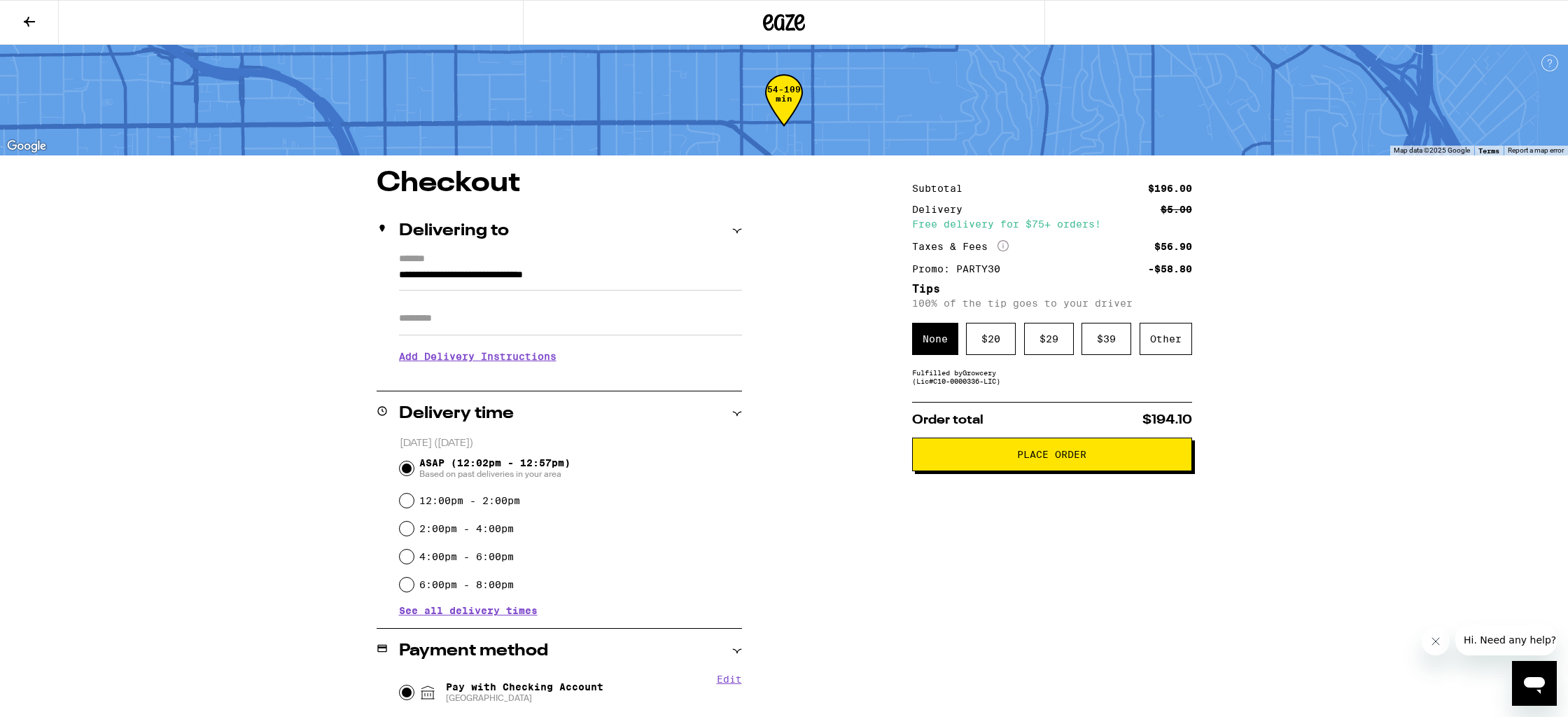
click at [1004, 459] on span "Place Order" at bounding box center [1052, 454] width 256 height 10
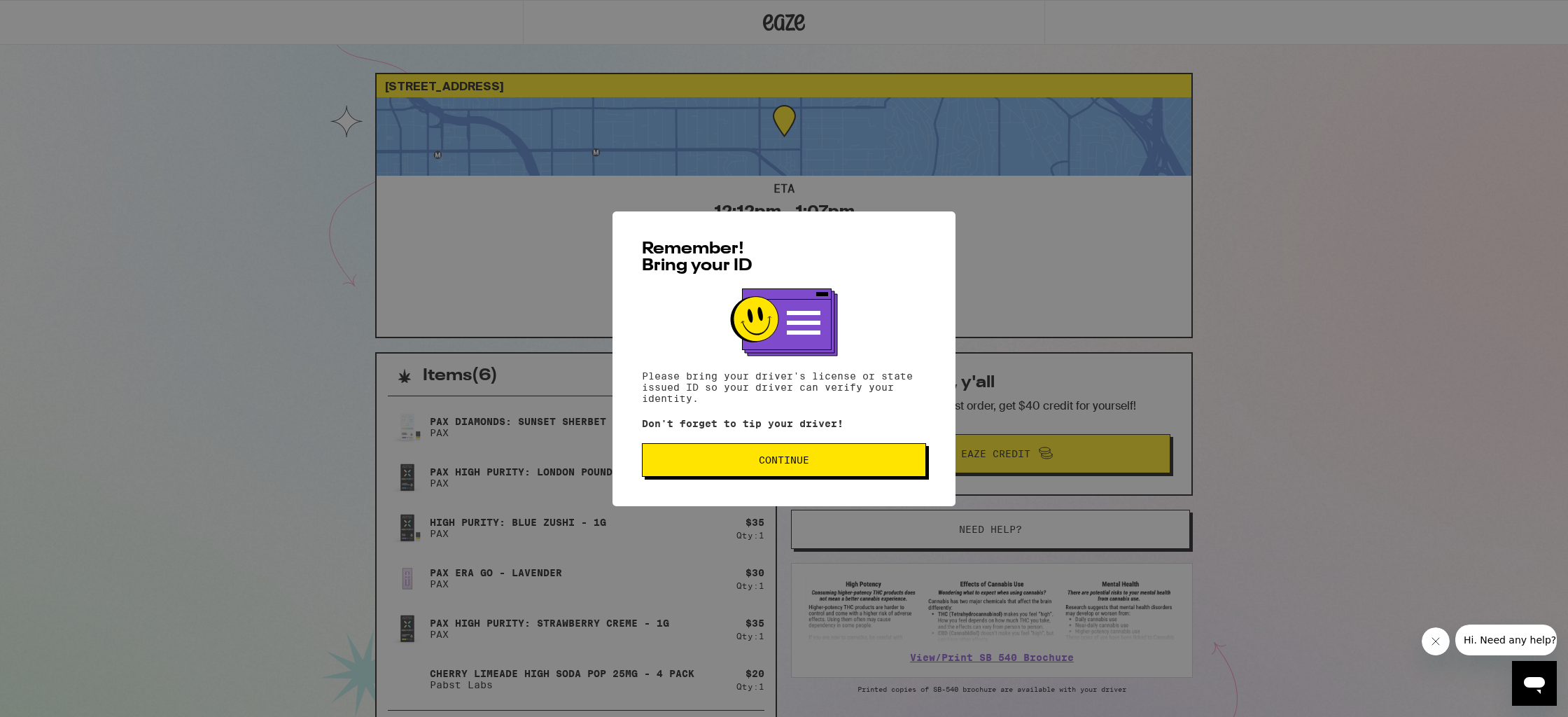
click at [826, 484] on div "Remember! Bring your ID Please bring your driver's license or state issued ID s…" at bounding box center [784, 358] width 343 height 295
click at [839, 472] on button "Continue" at bounding box center [784, 459] width 284 height 33
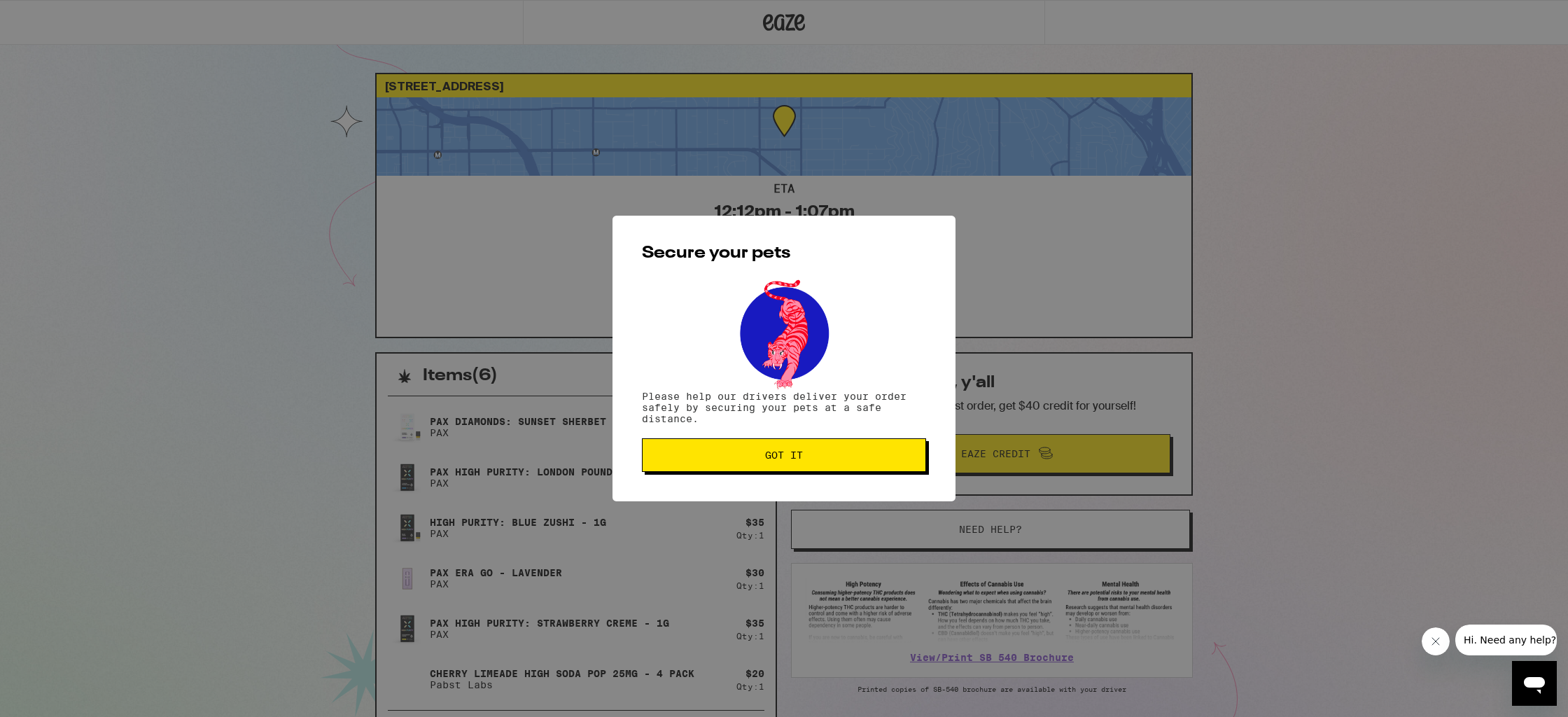
click at [839, 472] on button "Got it" at bounding box center [784, 455] width 284 height 33
